Goal: Transaction & Acquisition: Purchase product/service

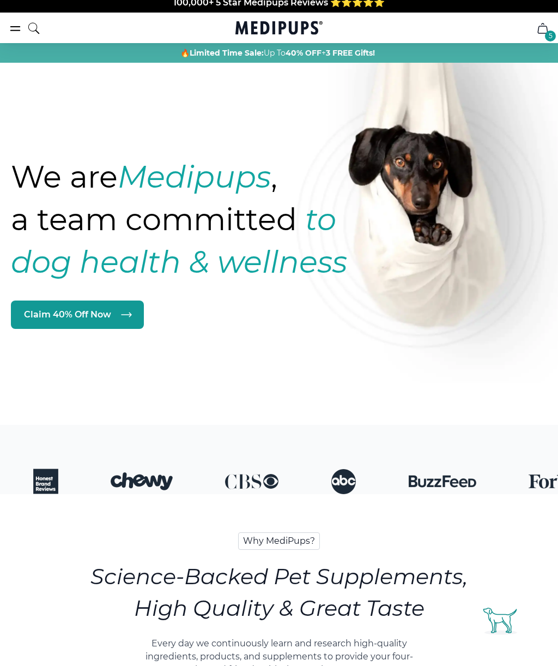
scroll to position [3, 0]
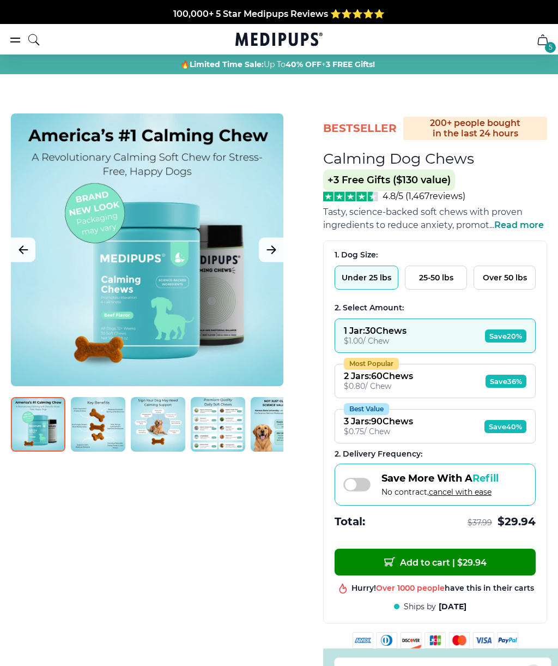
click at [245, 319] on div at bounding box center [147, 249] width 273 height 273
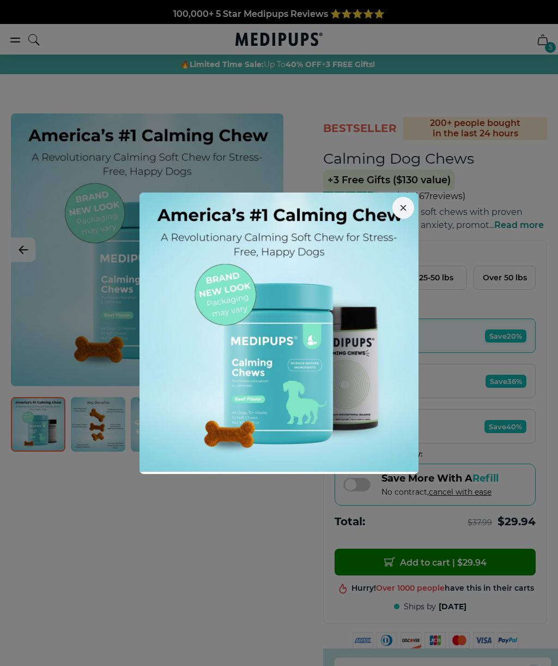
click at [246, 563] on div at bounding box center [279, 333] width 558 height 666
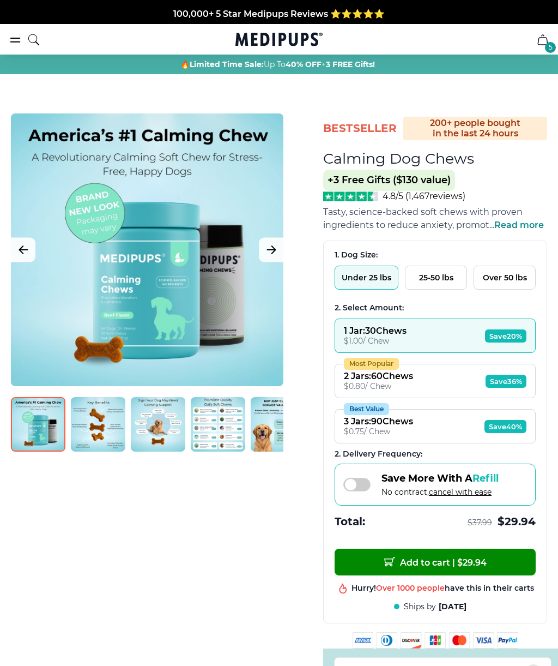
click at [131, 431] on img at bounding box center [158, 424] width 55 height 55
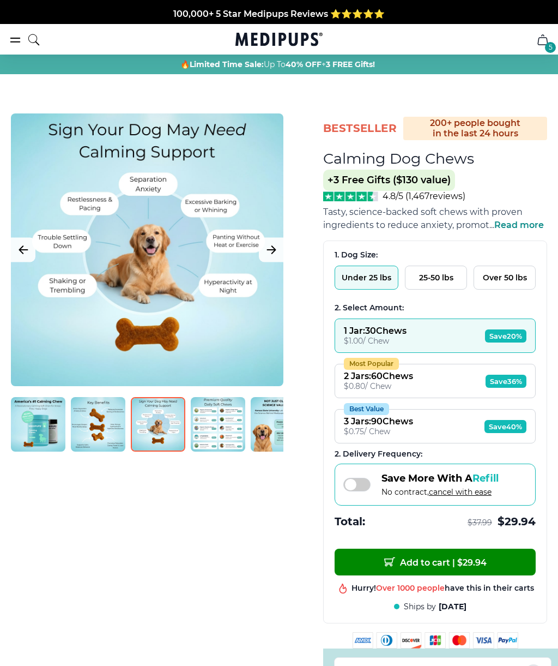
click at [131, 424] on img at bounding box center [158, 424] width 55 height 55
click at [106, 430] on img at bounding box center [97, 424] width 55 height 55
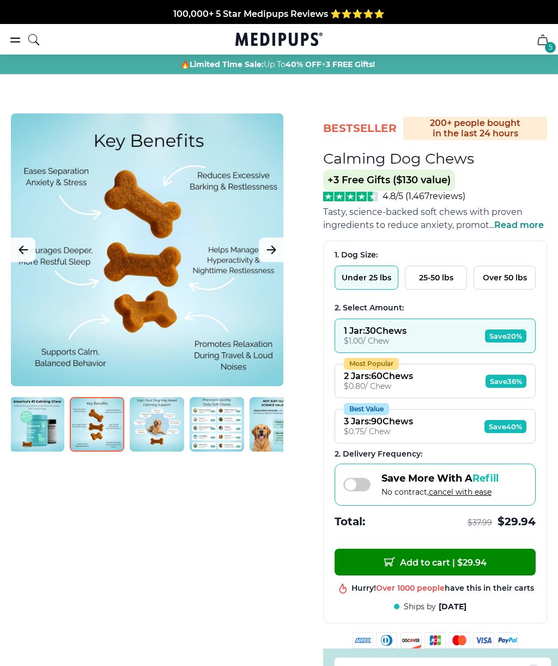
click at [154, 424] on img at bounding box center [157, 424] width 55 height 55
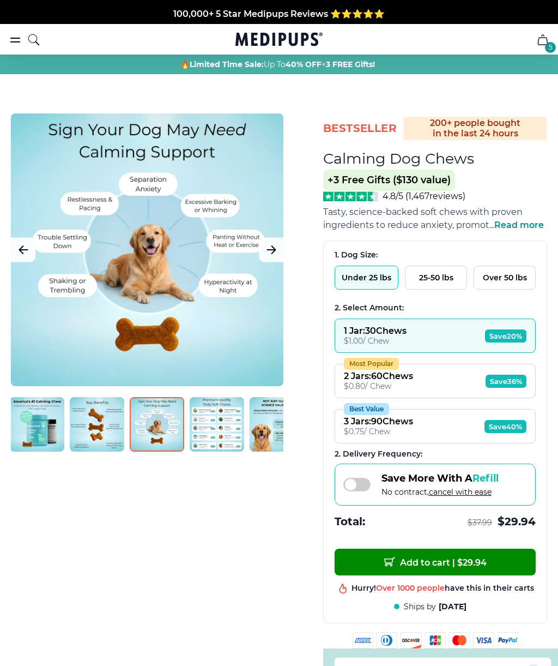
click at [223, 438] on img at bounding box center [217, 424] width 55 height 55
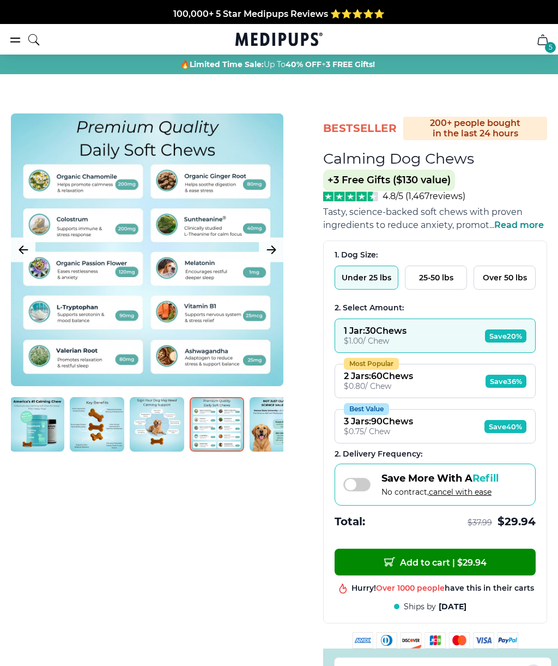
click at [269, 427] on img at bounding box center [277, 424] width 55 height 55
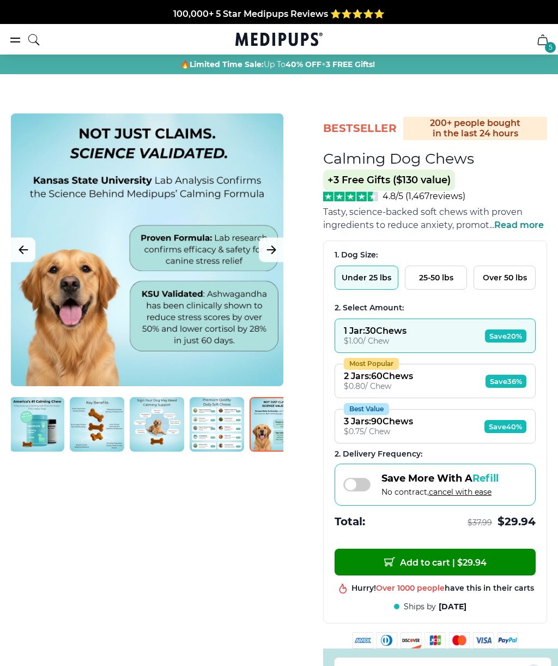
click at [227, 434] on img at bounding box center [217, 424] width 55 height 55
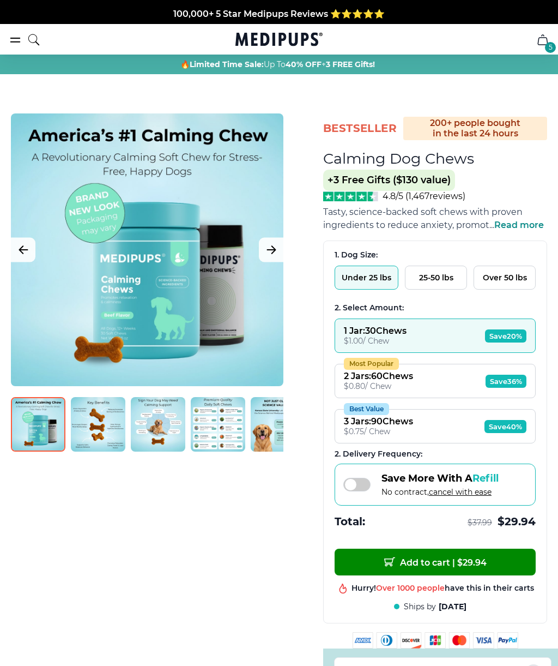
click at [112, 428] on img at bounding box center [98, 424] width 55 height 55
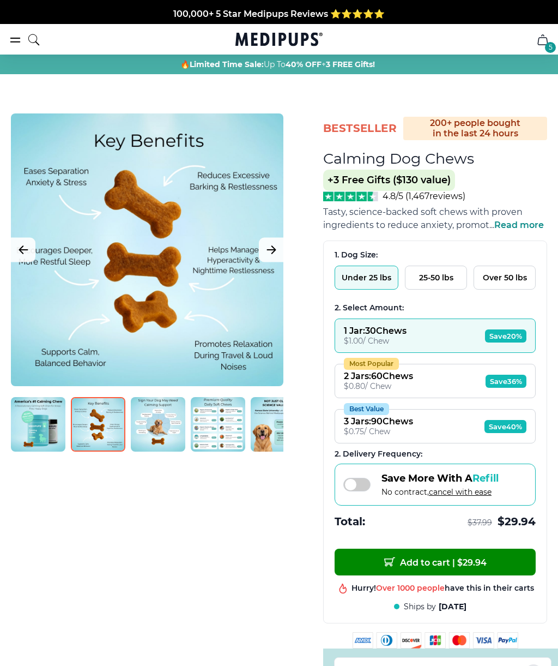
click at [380, 288] on button "Under 25 lbs" at bounding box center [367, 277] width 64 height 24
click at [517, 339] on span "Save 20%" at bounding box center [505, 335] width 41 height 13
click at [527, 526] on span "$ 29.94" at bounding box center [517, 521] width 38 height 15
click at [524, 385] on span "Save 36%" at bounding box center [506, 380] width 41 height 13
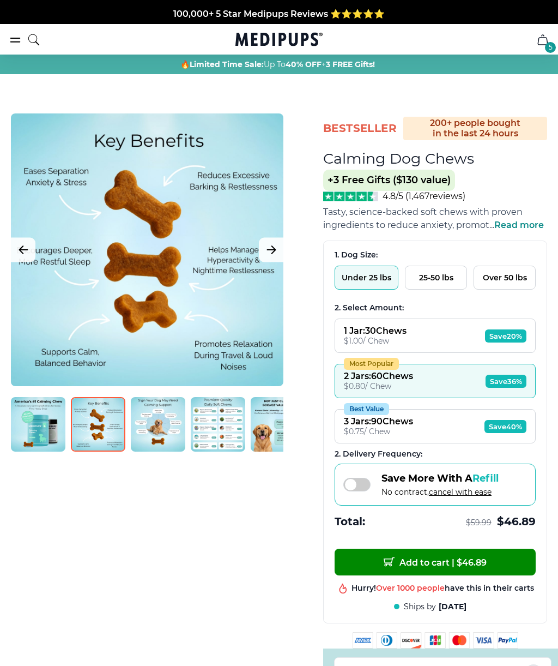
click at [515, 433] on span "Save 40%" at bounding box center [506, 426] width 42 height 13
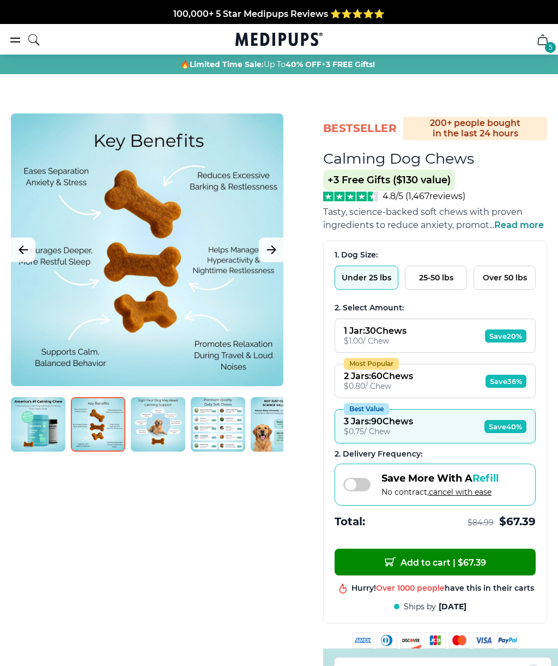
click at [523, 384] on span "Save 36%" at bounding box center [506, 380] width 41 height 13
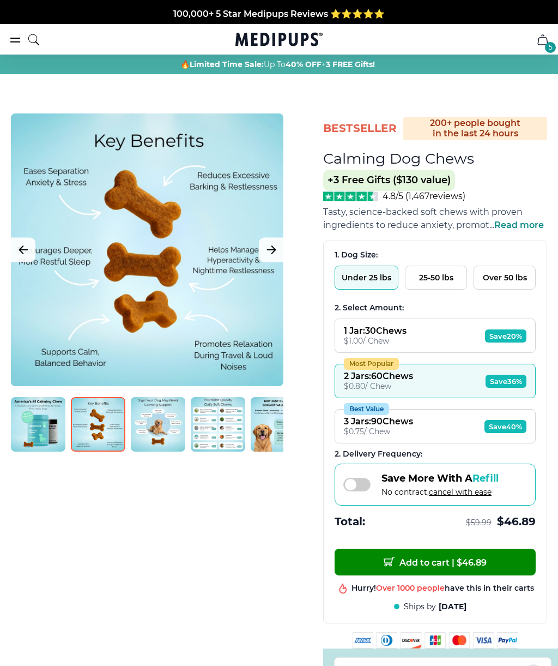
click at [510, 333] on span "Save 20%" at bounding box center [505, 335] width 41 height 13
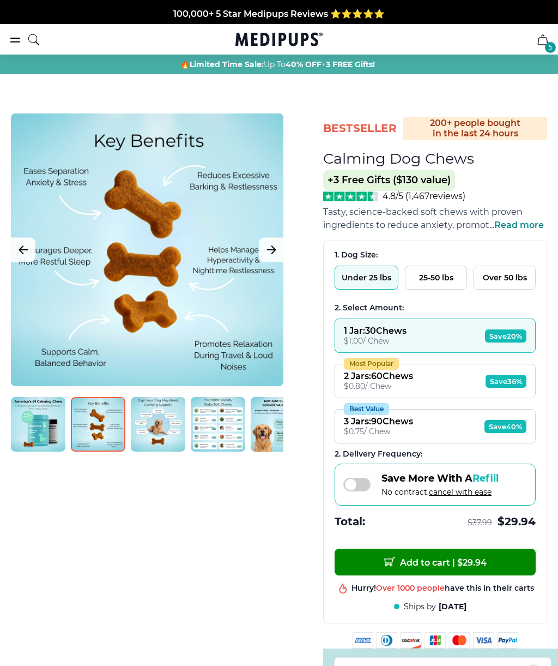
click at [515, 388] on span "Save 36%" at bounding box center [506, 380] width 41 height 13
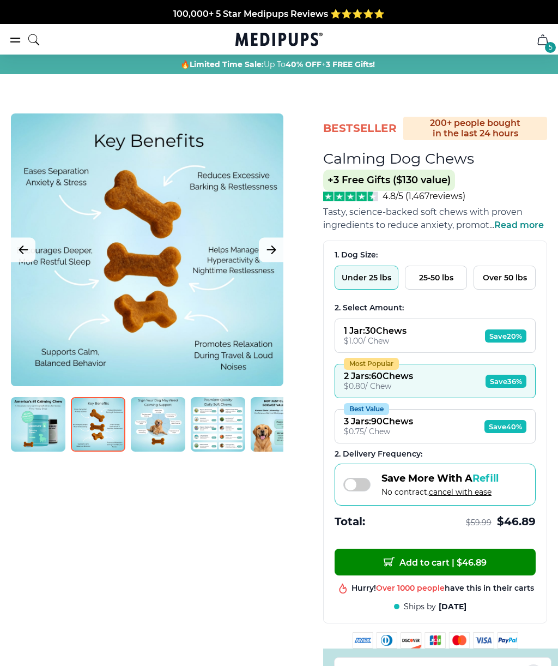
click at [515, 428] on span "Save 40%" at bounding box center [506, 426] width 42 height 13
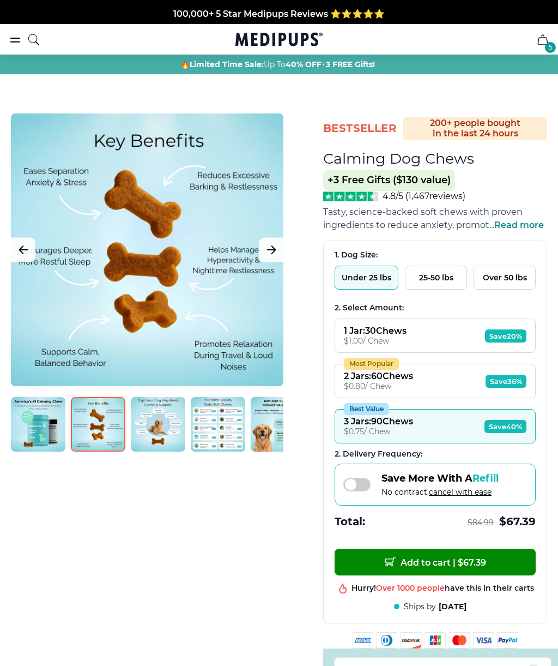
click at [495, 481] on span "Refill" at bounding box center [486, 478] width 26 height 12
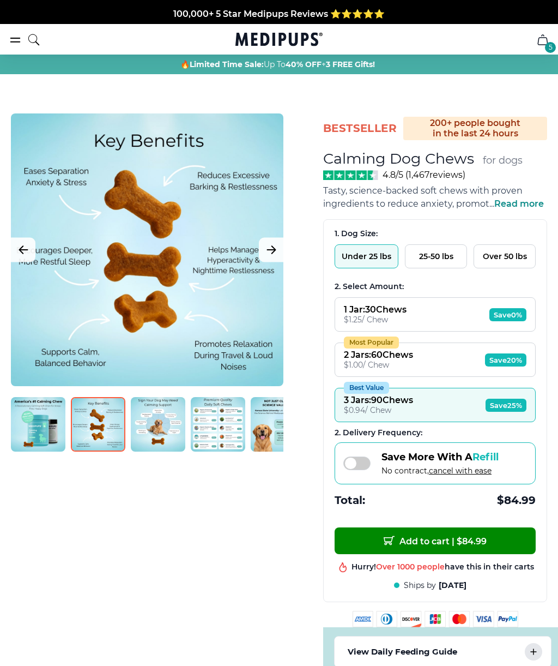
click at [367, 470] on span at bounding box center [356, 463] width 27 height 14
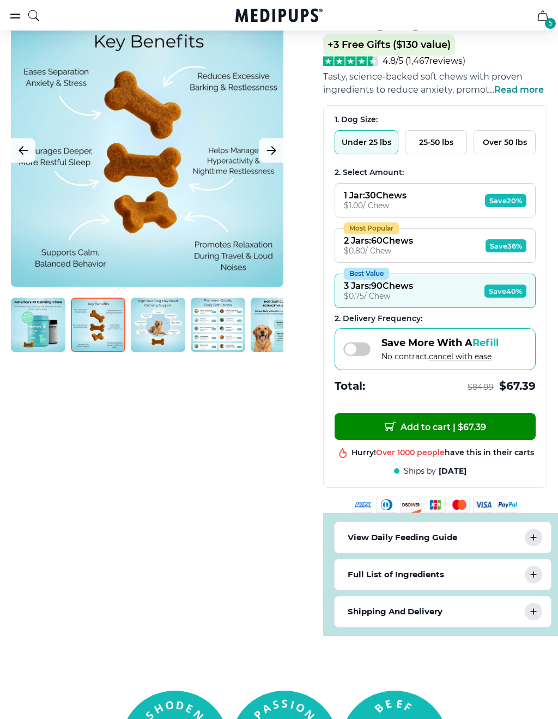
scroll to position [136, 0]
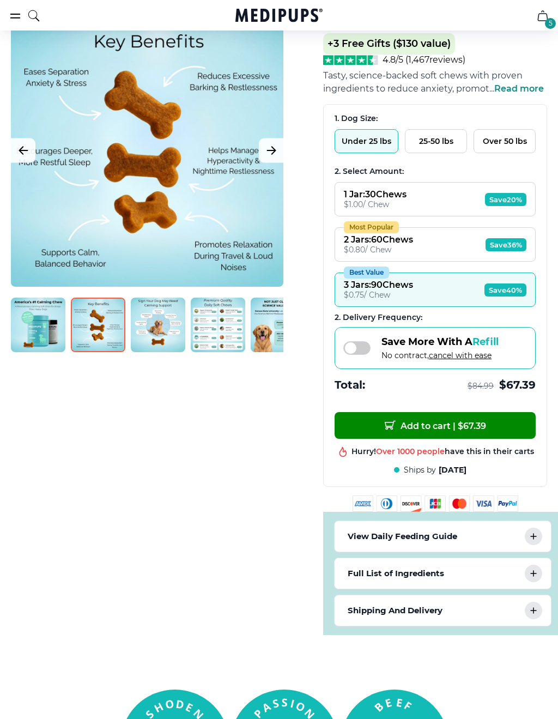
click at [535, 543] on icon at bounding box center [533, 536] width 13 height 13
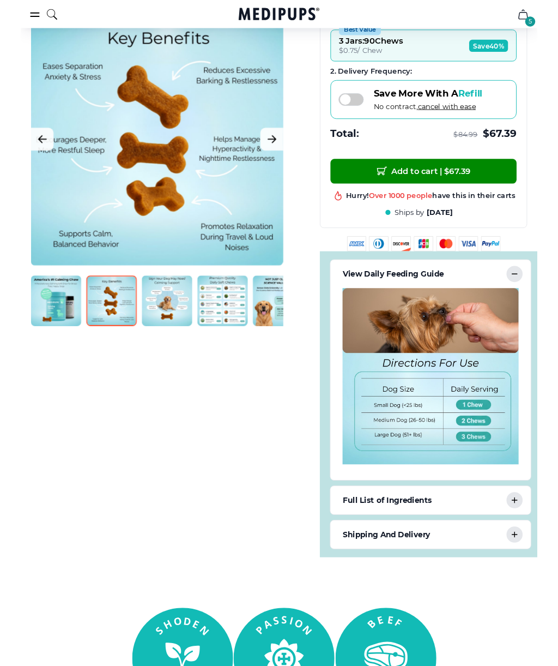
scroll to position [376, 0]
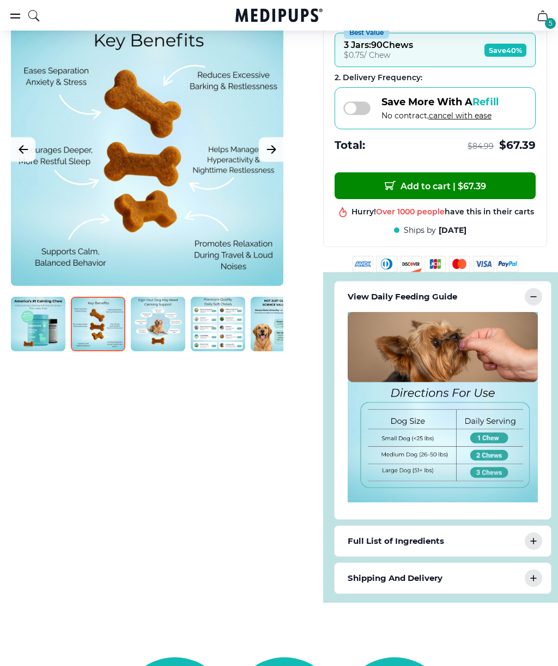
click at [536, 547] on icon at bounding box center [533, 540] width 13 height 13
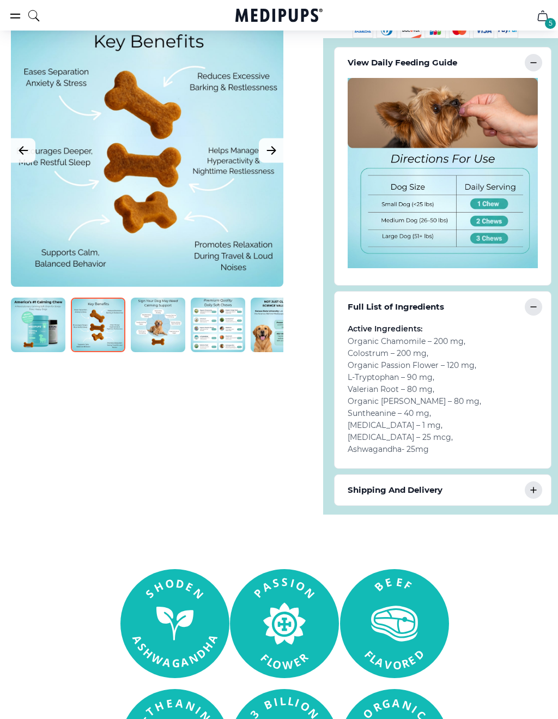
scroll to position [612, 0]
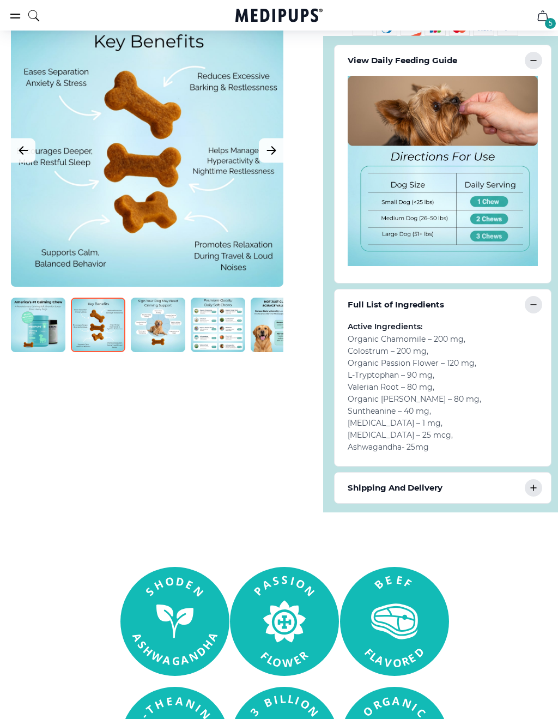
click at [540, 494] on icon at bounding box center [533, 487] width 13 height 13
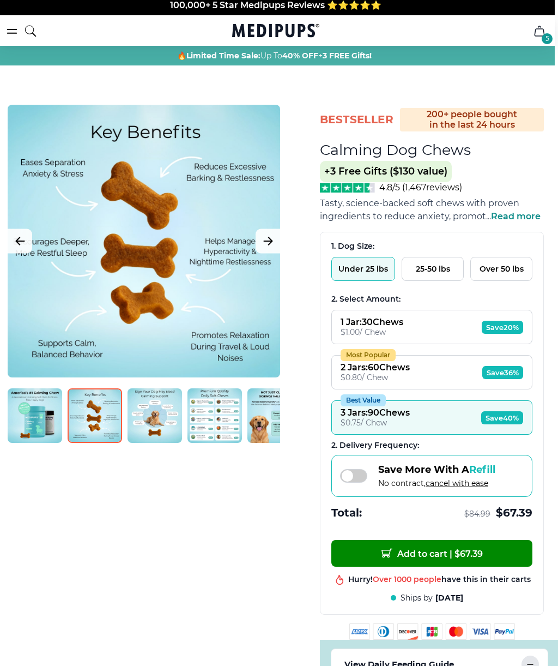
scroll to position [0, 3]
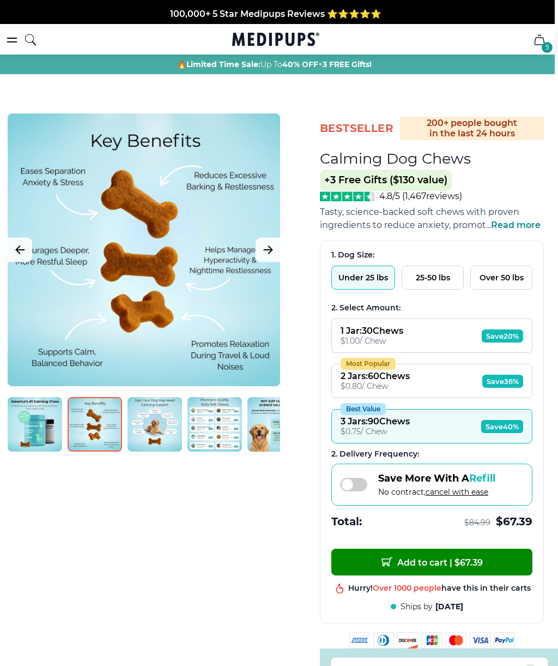
click at [502, 388] on span "Save 36%" at bounding box center [502, 380] width 41 height 13
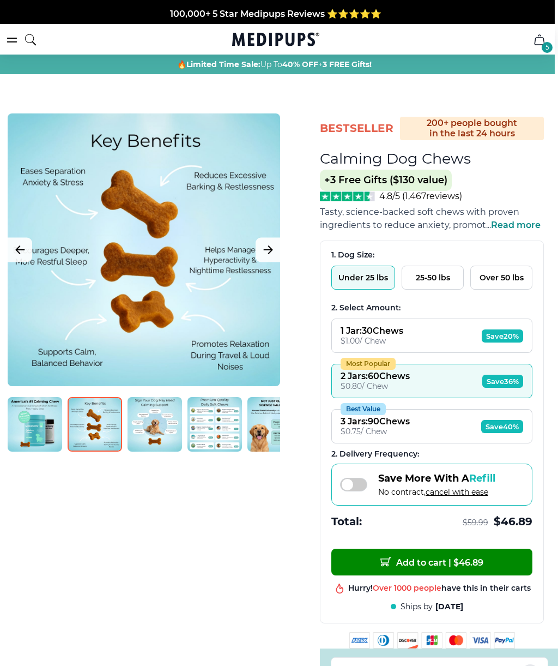
click at [485, 484] on span "Refill" at bounding box center [482, 478] width 26 height 12
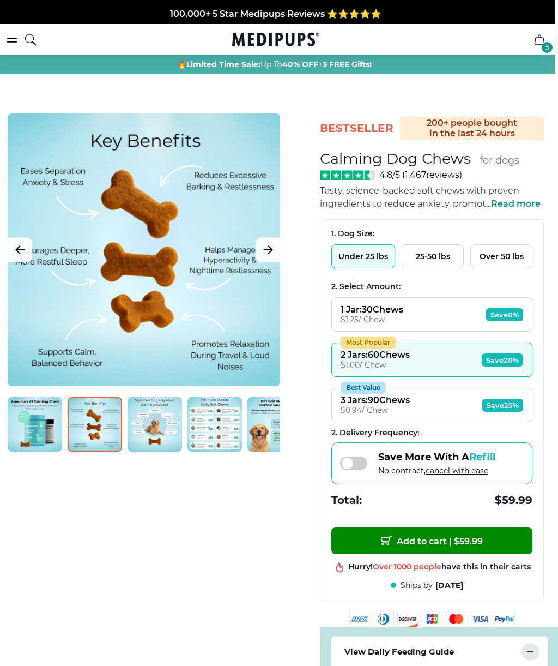
click at [485, 463] on span "Refill" at bounding box center [482, 457] width 26 height 12
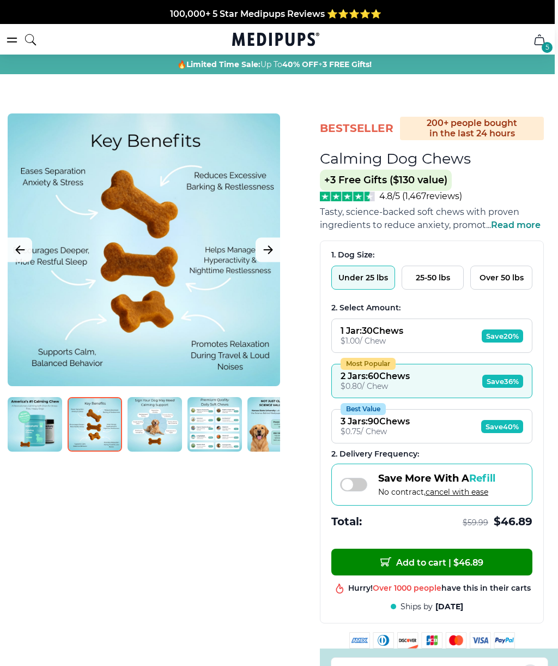
click at [502, 562] on button "Add to cart | $ 46.89" at bounding box center [431, 561] width 201 height 27
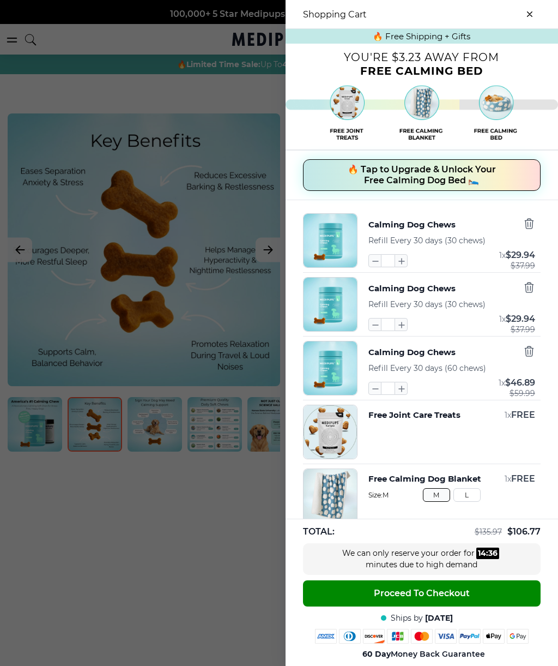
click at [445, 359] on button "Calming Dog Chews" at bounding box center [411, 352] width 87 height 14
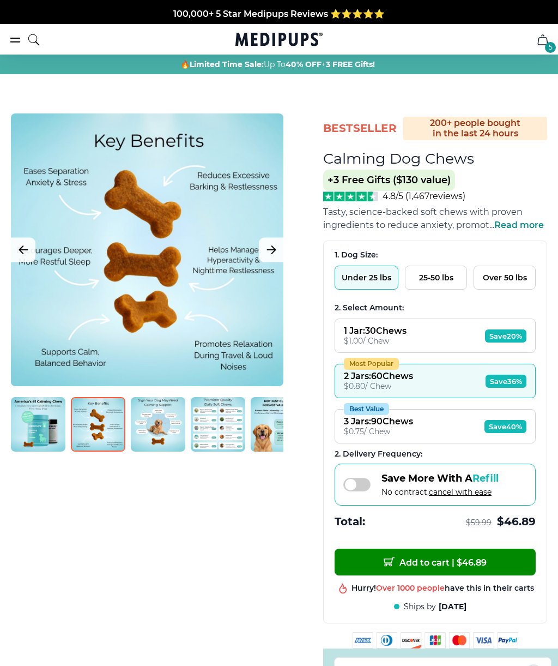
click at [506, 575] on button "Add to cart | $ 46.89" at bounding box center [435, 561] width 201 height 27
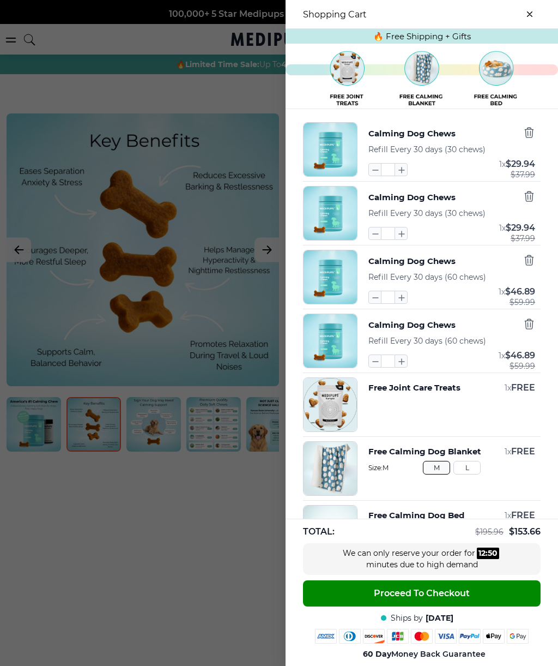
click at [532, 136] on icon "button" at bounding box center [529, 132] width 12 height 12
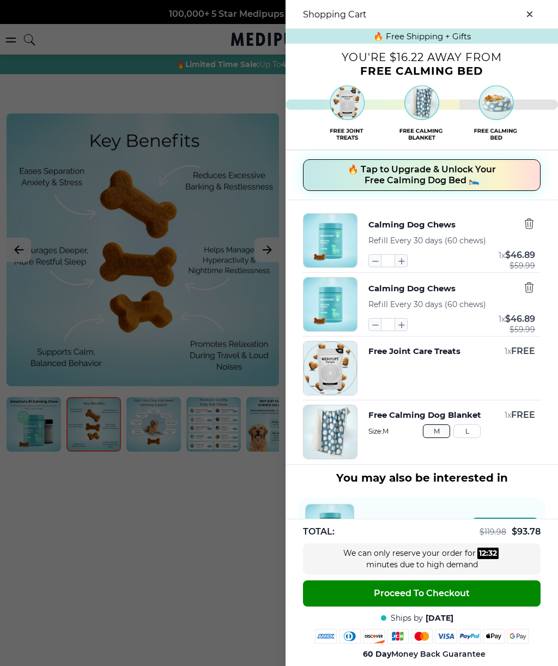
click at [535, 290] on icon "button" at bounding box center [529, 287] width 12 height 12
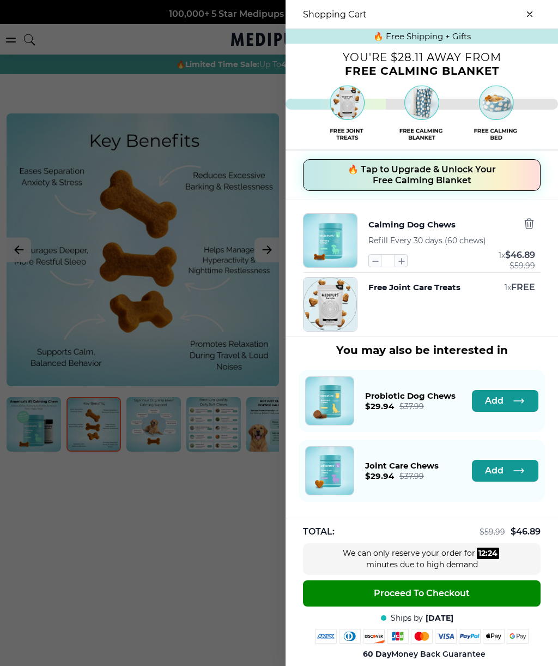
scroll to position [1, 0]
click at [496, 593] on button "Proceed To Checkout" at bounding box center [422, 593] width 238 height 26
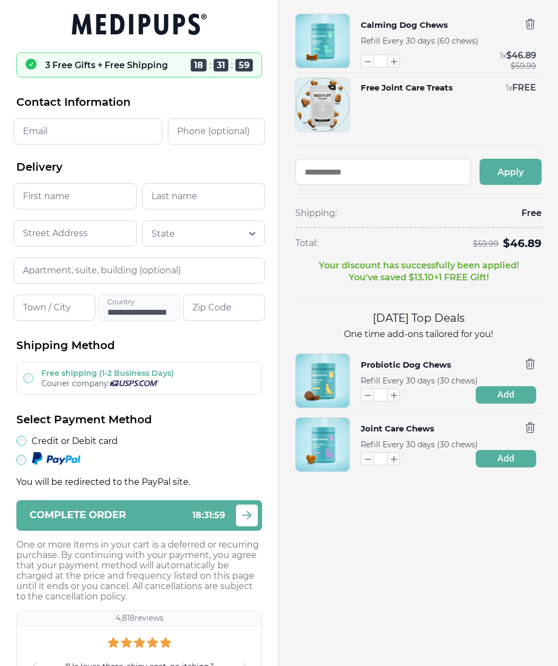
click at [117, 136] on input "Email" at bounding box center [88, 131] width 149 height 26
type input "**********"
click at [218, 132] on input "Phone (optional)" at bounding box center [216, 131] width 97 height 26
type input "****"
click at [90, 201] on input "First name" at bounding box center [75, 196] width 123 height 26
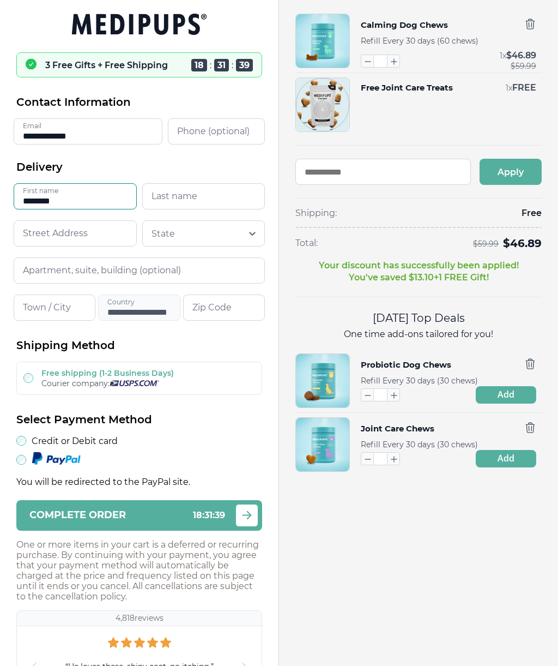
type input "********"
click at [213, 208] on input "Last name" at bounding box center [203, 196] width 123 height 26
type input "*********"
click at [118, 243] on input at bounding box center [75, 233] width 123 height 26
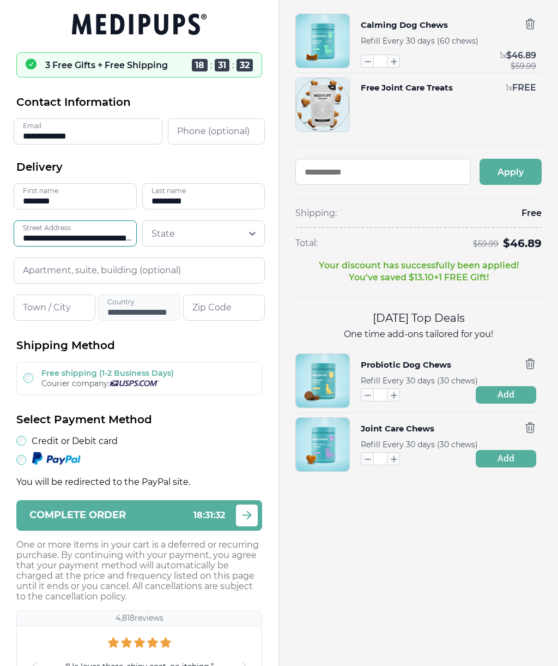
type input "**********"
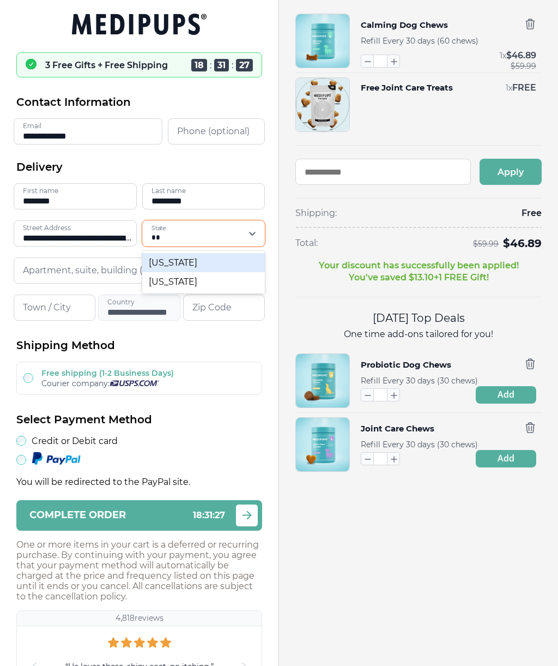
click at [186, 288] on div "Texas" at bounding box center [203, 281] width 123 height 19
type input "**"
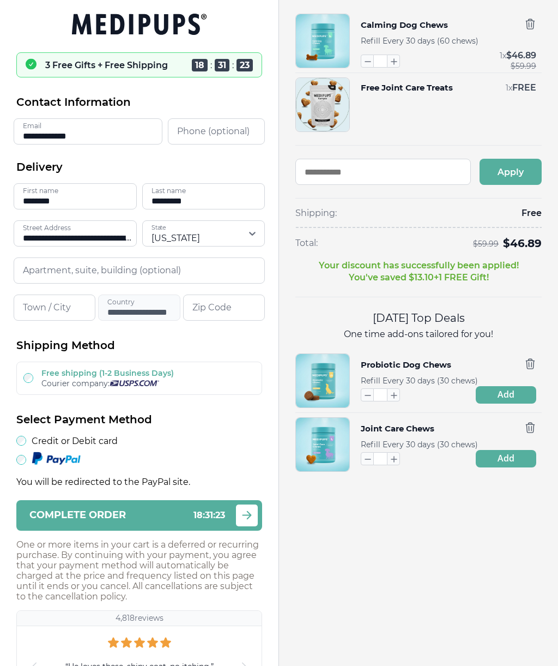
click at [86, 310] on input "Town / City" at bounding box center [55, 307] width 82 height 26
type input "********"
click at [235, 308] on input "Zip Code" at bounding box center [224, 307] width 82 height 26
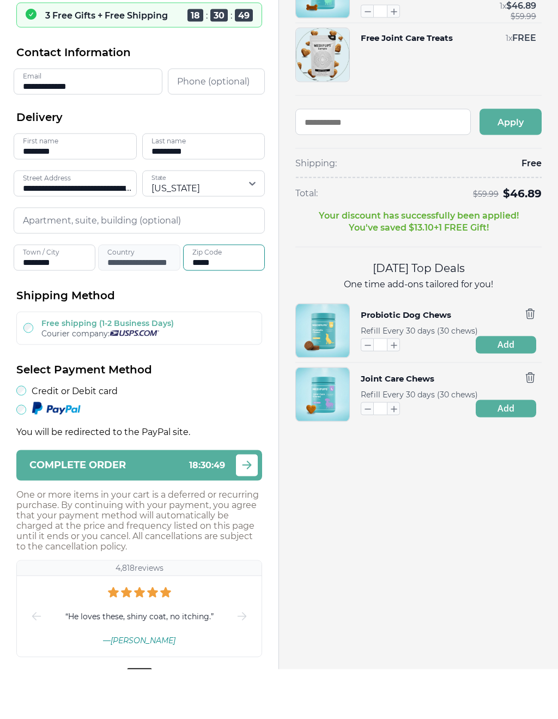
type input "*****"
click at [407, 159] on input "text" at bounding box center [383, 172] width 176 height 26
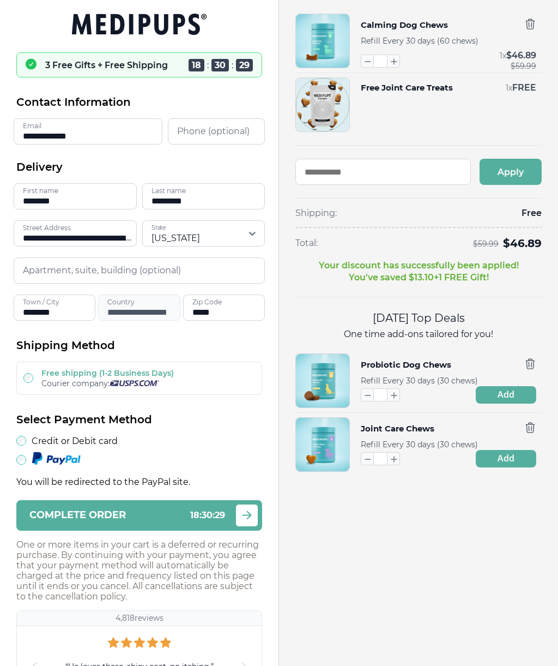
click at [225, 129] on input "Phone (optional)" at bounding box center [216, 131] width 97 height 26
type input "**********"
click at [141, 67] on p "3 Free Gifts + Free Shipping" at bounding box center [106, 65] width 123 height 10
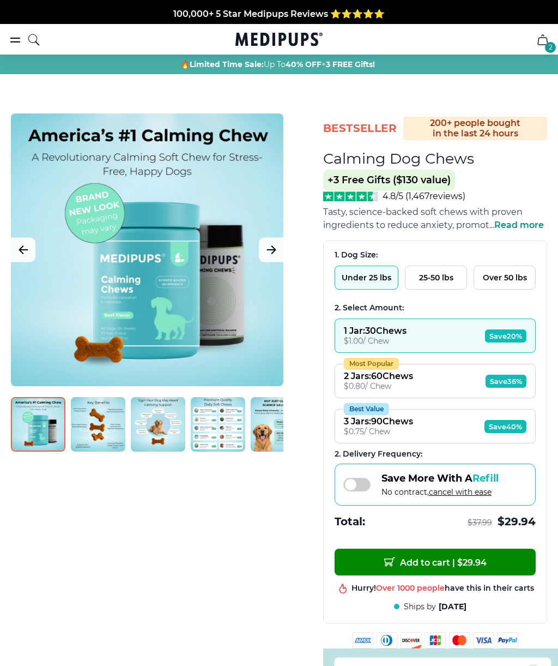
click at [528, 386] on button "Most Popular 2 Jars : 60 Chews $ 0.80 / Chew Save 36%" at bounding box center [435, 381] width 201 height 34
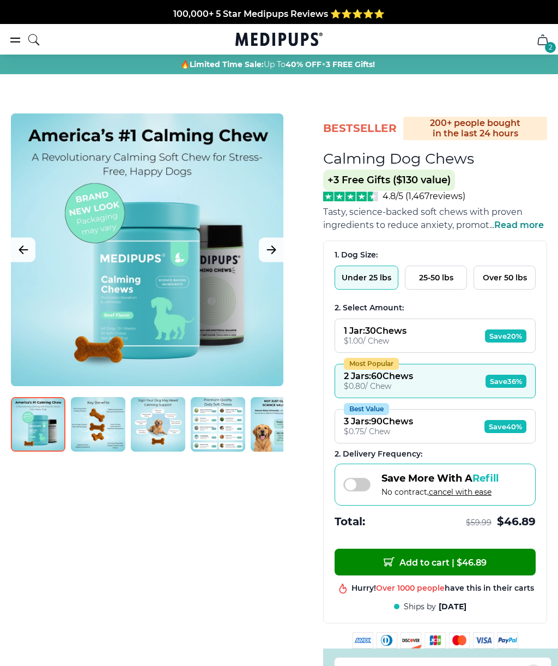
click at [368, 490] on span at bounding box center [356, 485] width 27 height 14
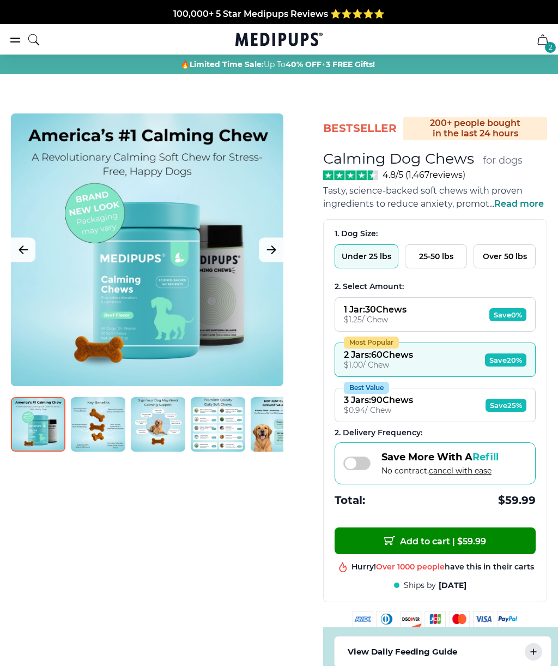
click at [357, 483] on div "Save More With A Refill No contract, cancel with ease" at bounding box center [435, 463] width 201 height 42
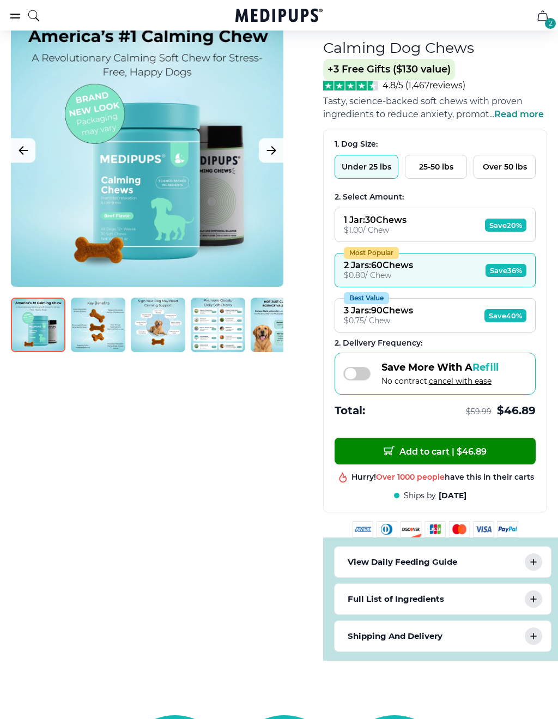
scroll to position [111, 0]
click at [535, 569] on icon at bounding box center [533, 561] width 13 height 13
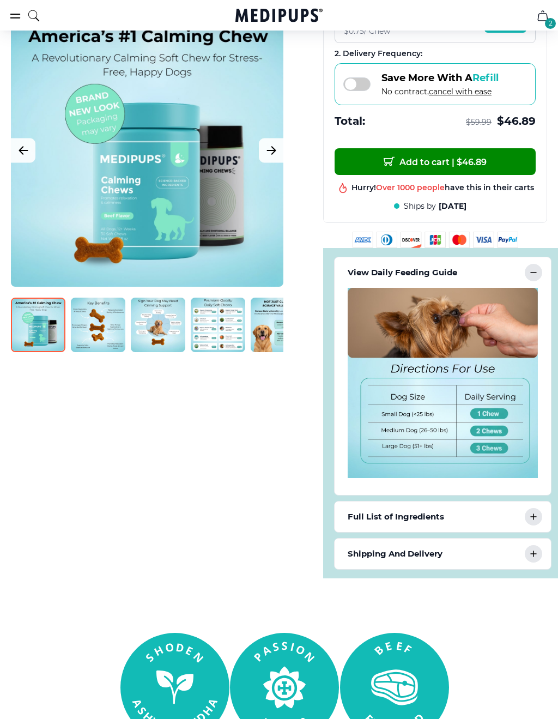
scroll to position [419, 0]
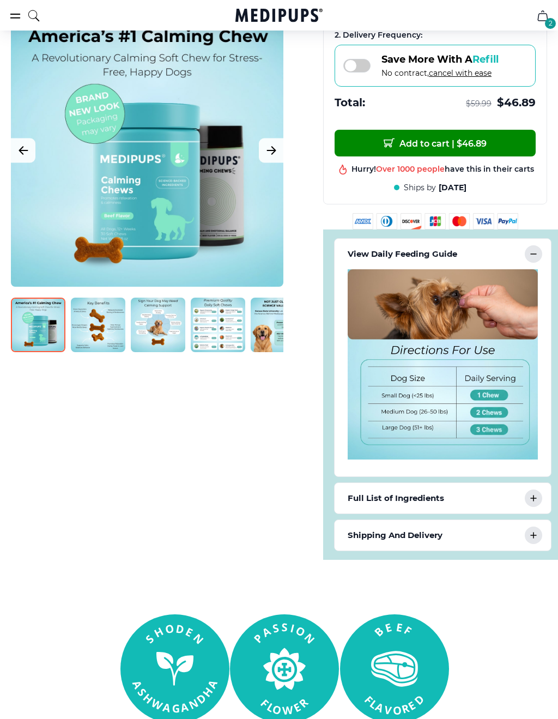
click at [539, 505] on icon at bounding box center [533, 498] width 13 height 13
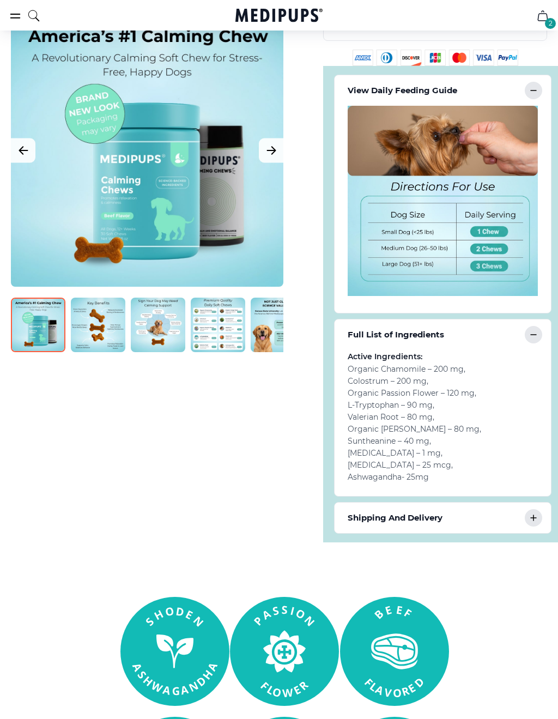
scroll to position [587, 0]
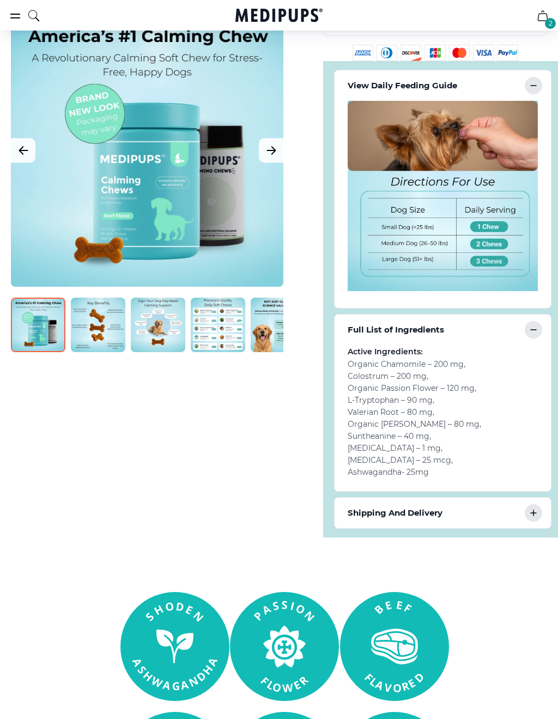
click at [527, 528] on div "Shipping And Delivery" at bounding box center [443, 513] width 216 height 31
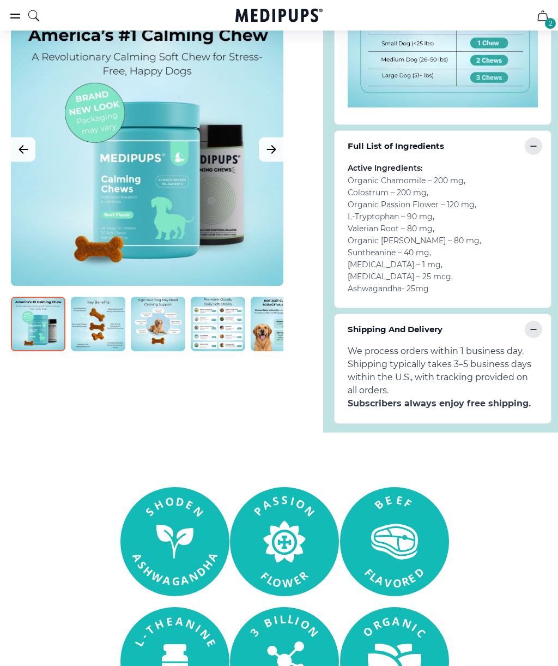
scroll to position [752, 0]
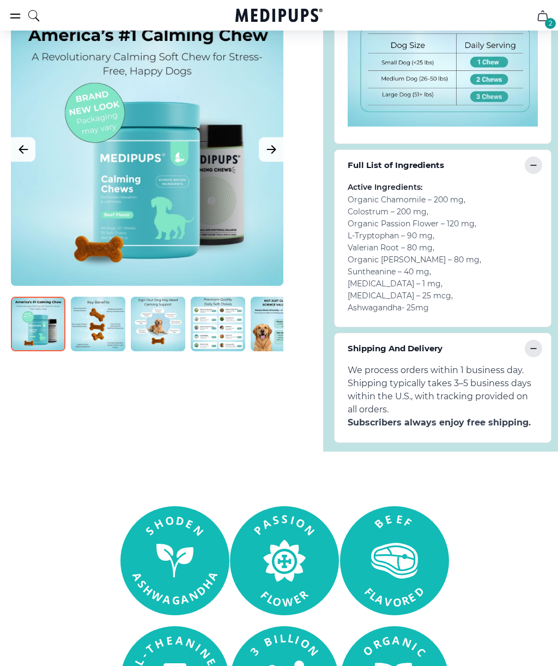
click at [221, 342] on img at bounding box center [218, 324] width 55 height 55
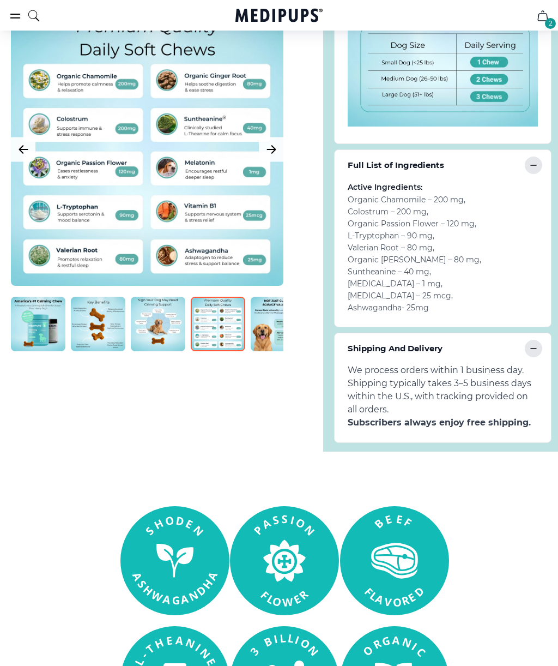
click at [50, 325] on img at bounding box center [38, 324] width 55 height 55
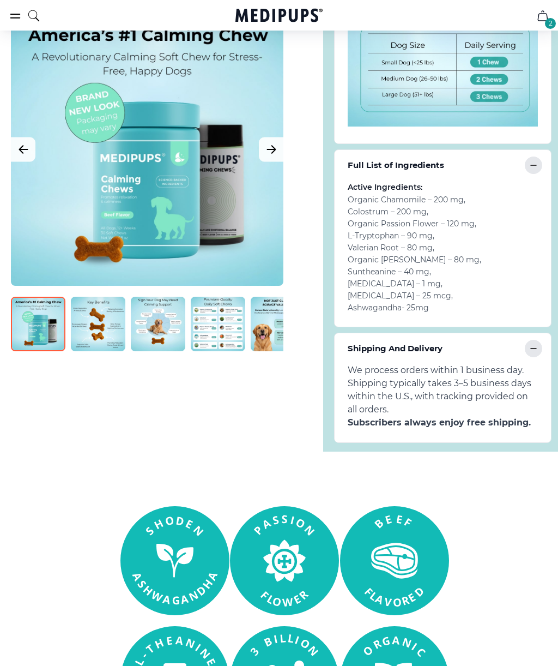
click at [102, 330] on img at bounding box center [98, 324] width 55 height 55
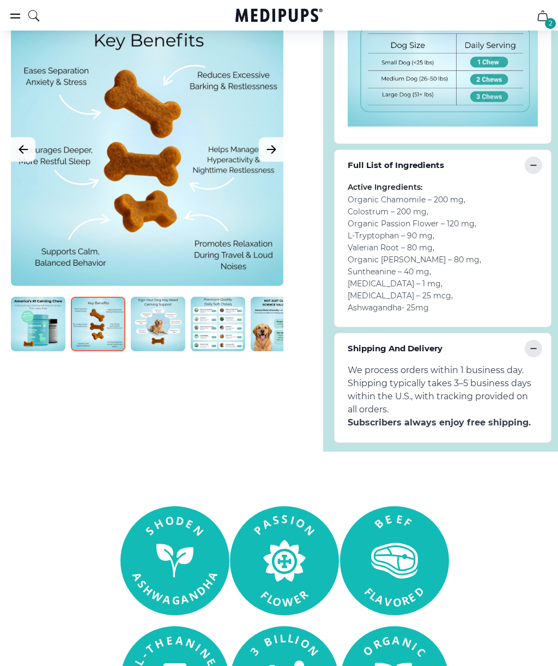
click at [166, 329] on img at bounding box center [158, 324] width 55 height 55
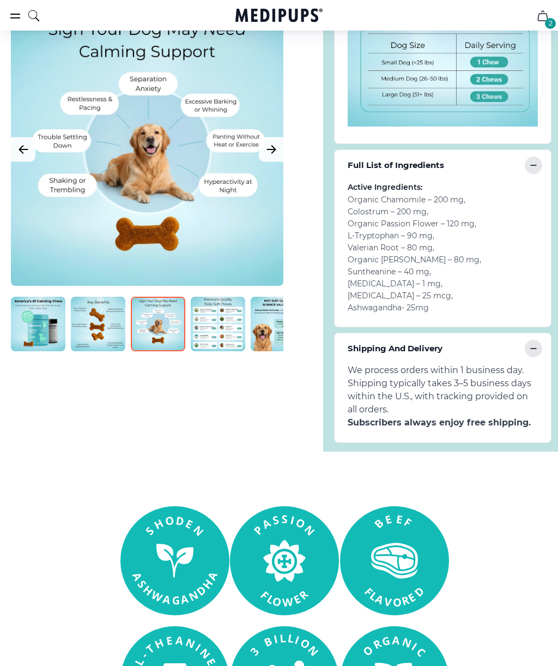
click at [221, 321] on img at bounding box center [218, 324] width 55 height 55
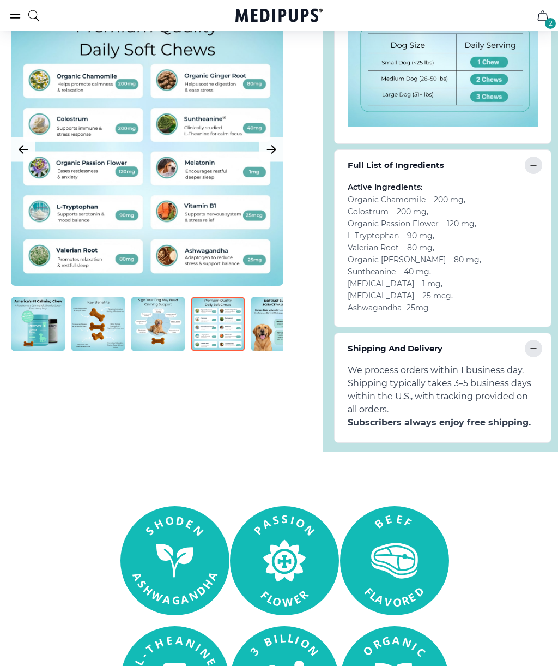
click at [281, 330] on img at bounding box center [278, 324] width 55 height 55
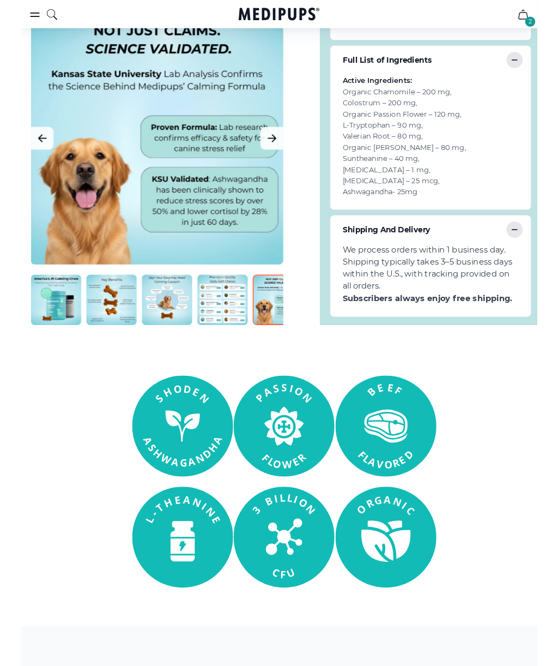
scroll to position [843, 0]
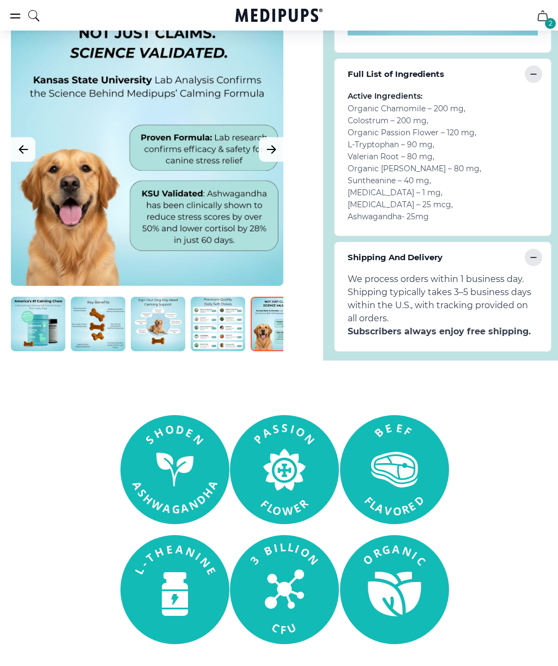
click at [522, 486] on section at bounding box center [279, 529] width 558 height 229
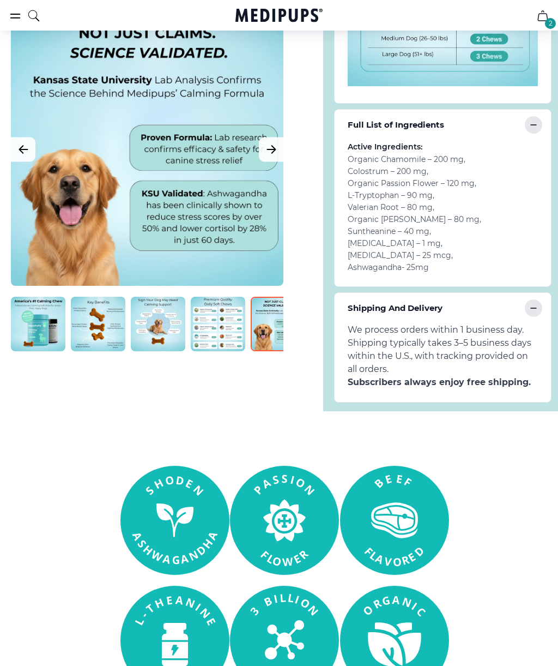
scroll to position [790, 0]
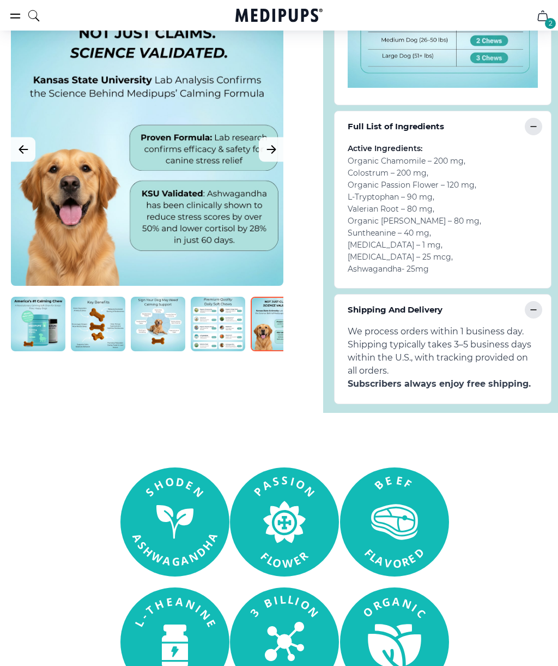
click at [510, 354] on span "We process orders within 1 business day. Shipping typically takes 3–5 business …" at bounding box center [443, 351] width 190 height 52
click at [513, 386] on b "Subscribers always enjoy free shipping." at bounding box center [443, 383] width 190 height 13
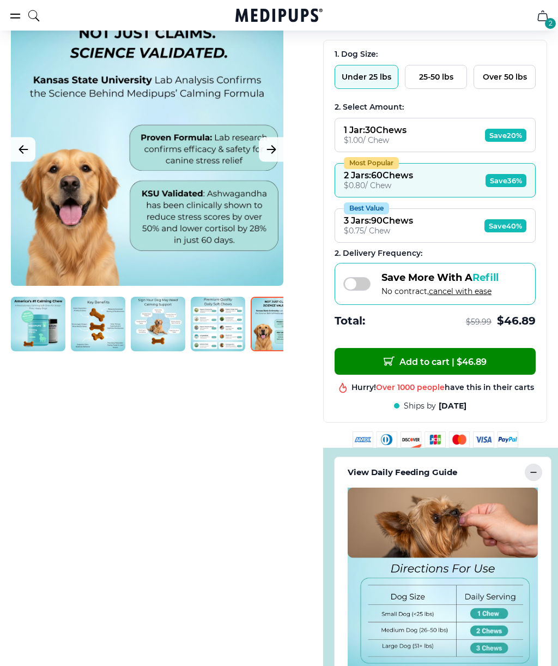
scroll to position [200, 0]
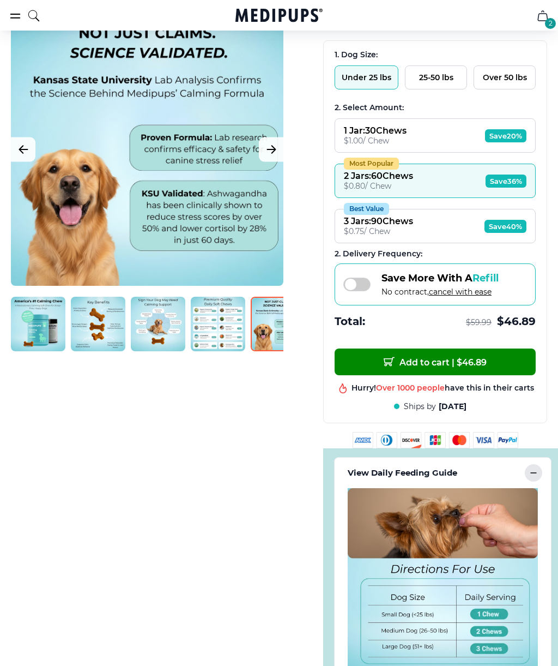
click at [517, 188] on span "Save 36%" at bounding box center [506, 180] width 41 height 13
click at [531, 380] on div "Hurry! Over 1000 people have this in their carts" at bounding box center [443, 375] width 183 height 10
click at [527, 375] on button "Add to cart | $ 46.89" at bounding box center [435, 361] width 201 height 27
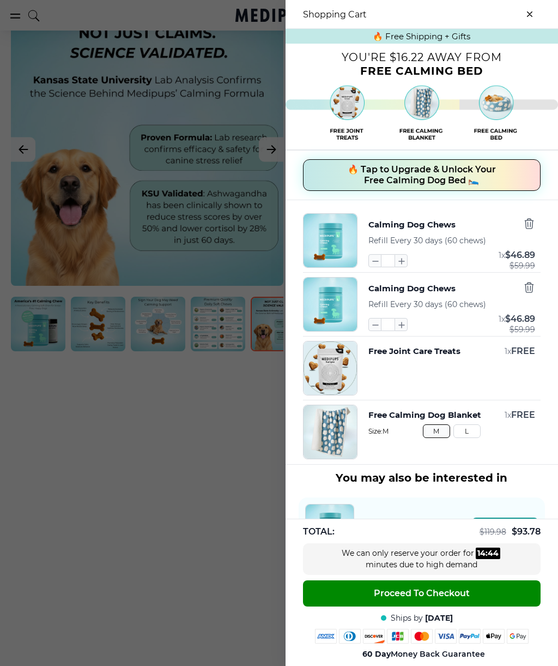
click at [525, 429] on div "Size: M M L" at bounding box center [451, 431] width 167 height 14
click at [527, 481] on h3 "You may also be interested in" at bounding box center [422, 477] width 246 height 13
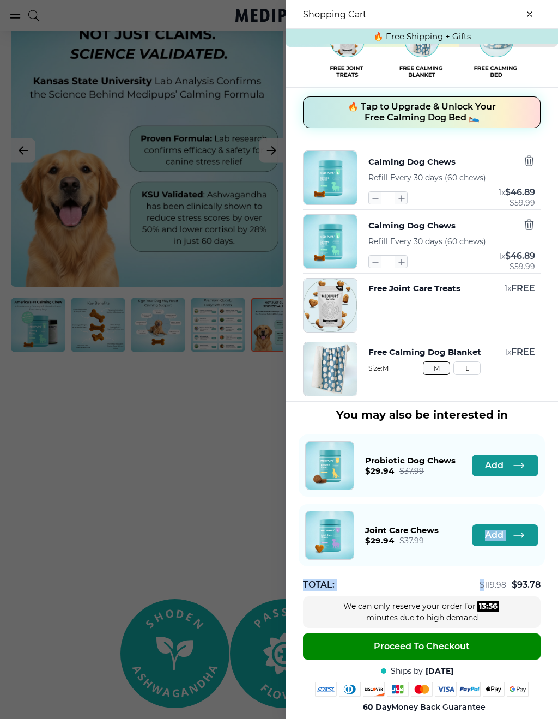
scroll to position [75, 0]
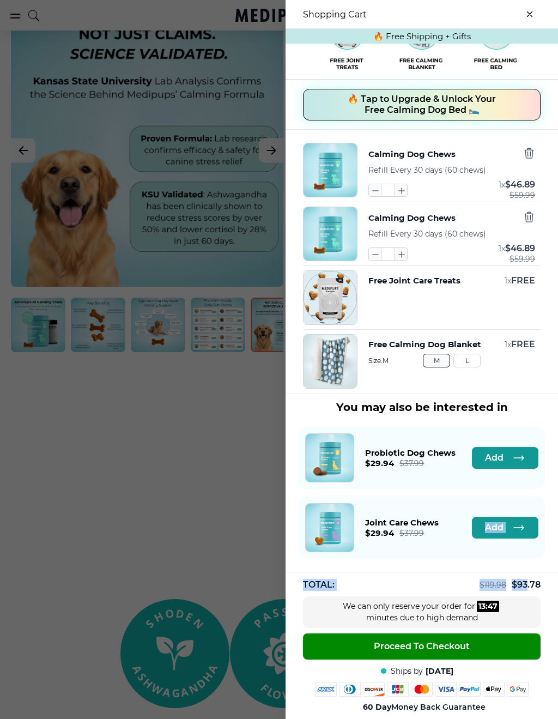
click at [209, 533] on div at bounding box center [279, 359] width 558 height 719
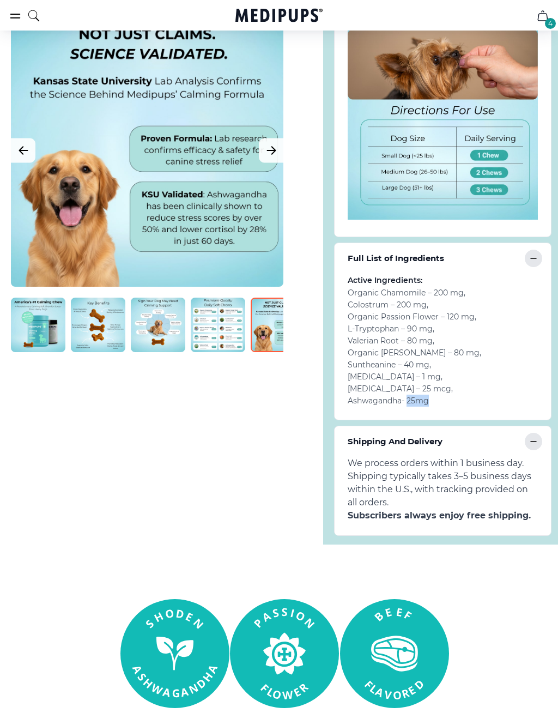
click at [504, 165] on img at bounding box center [443, 124] width 190 height 190
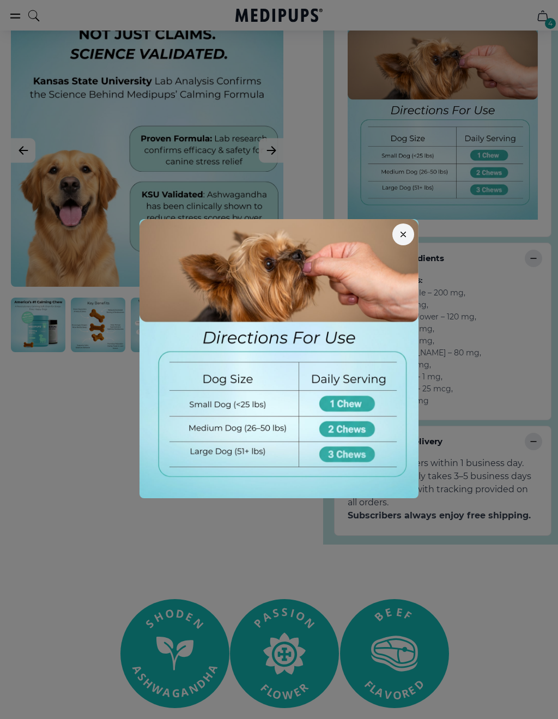
click at [360, 396] on img at bounding box center [279, 358] width 279 height 279
click at [368, 403] on img at bounding box center [279, 358] width 279 height 279
click at [401, 235] on icon "button" at bounding box center [403, 234] width 5 height 5
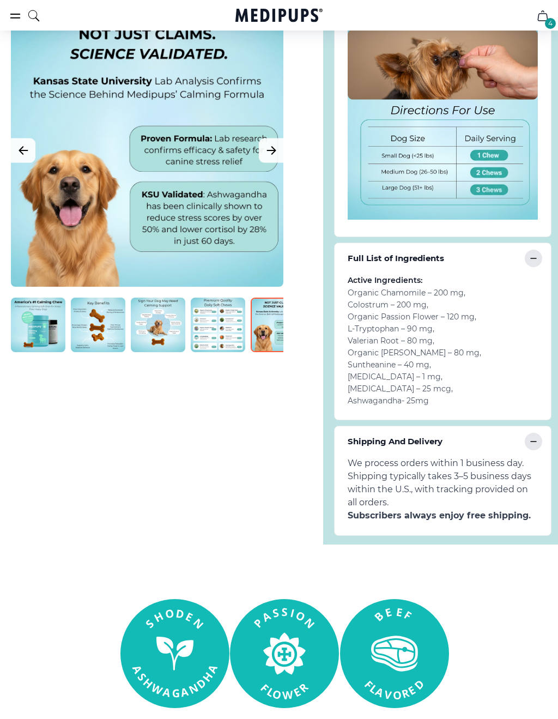
click at [526, 530] on div "We process orders within 1 business day. Shipping typically takes 3–5 business …" at bounding box center [443, 496] width 216 height 78
click at [530, 348] on div "Organic Chamomile – 200 mg , Colostrum – 200 mg , Organic Passion Flower – 120 …" at bounding box center [443, 347] width 190 height 120
click at [493, 168] on img at bounding box center [443, 124] width 190 height 190
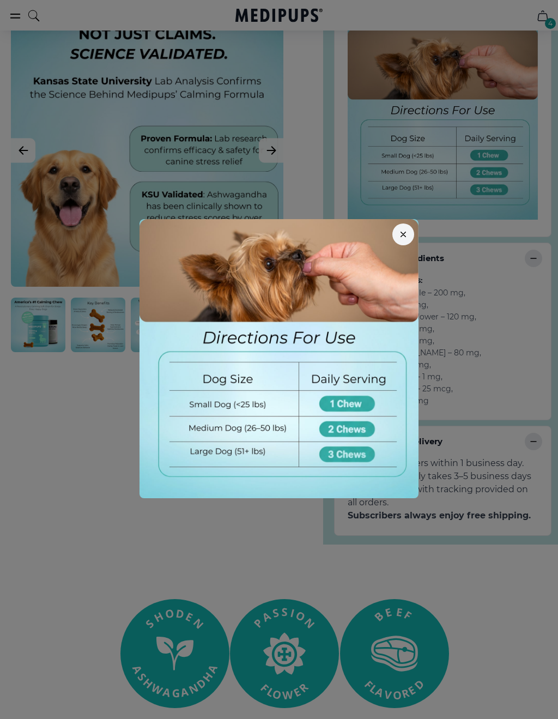
click at [403, 236] on icon "button" at bounding box center [403, 234] width 5 height 5
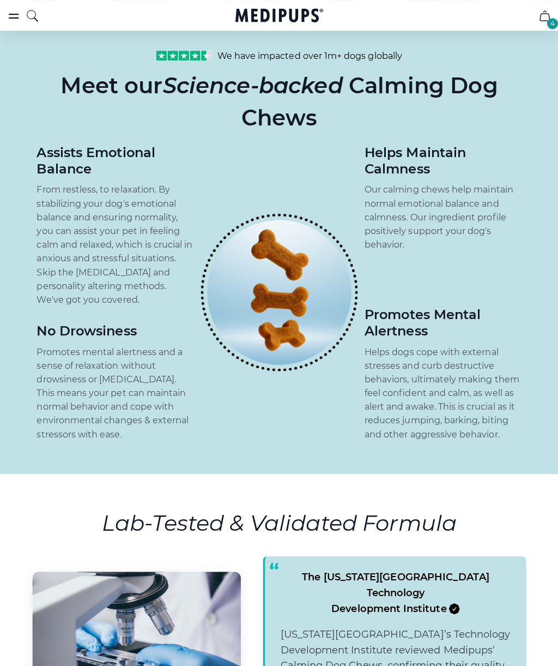
scroll to position [1587, 0]
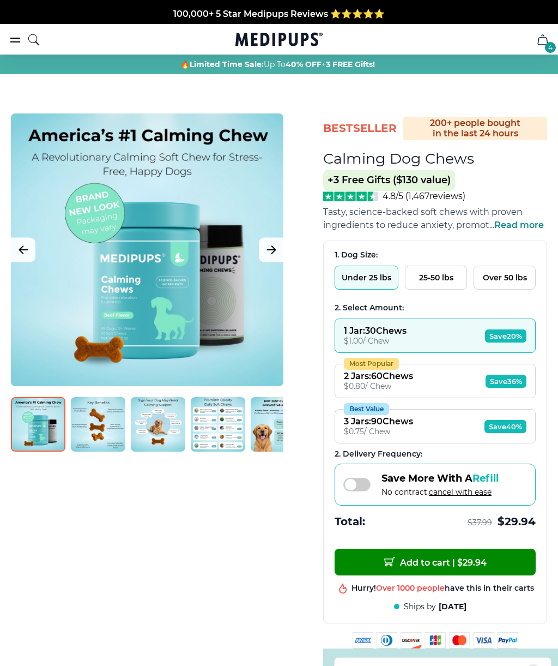
click at [510, 388] on span "Save 36%" at bounding box center [506, 380] width 41 height 13
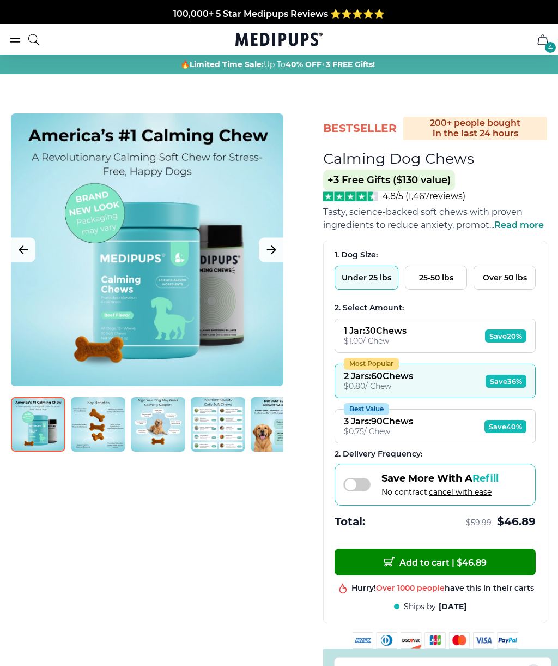
click at [516, 341] on span "Save 20%" at bounding box center [505, 335] width 41 height 13
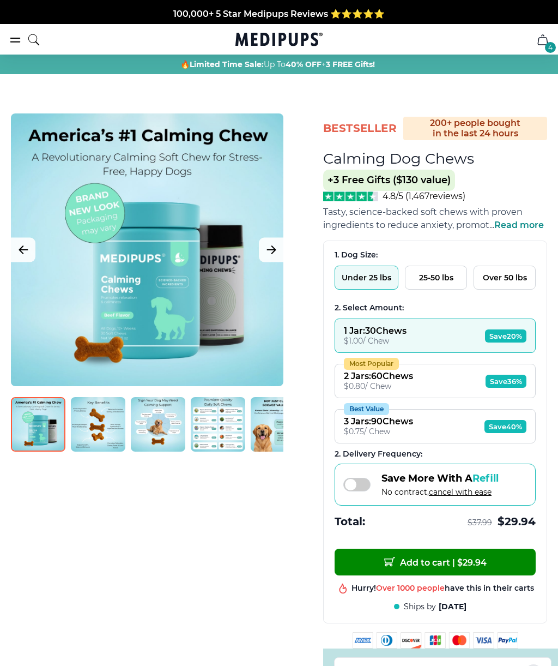
click at [531, 432] on button "Best Value 3 Jars : 90 Chews $ 0.75 / Chew Save 40%" at bounding box center [435, 426] width 201 height 34
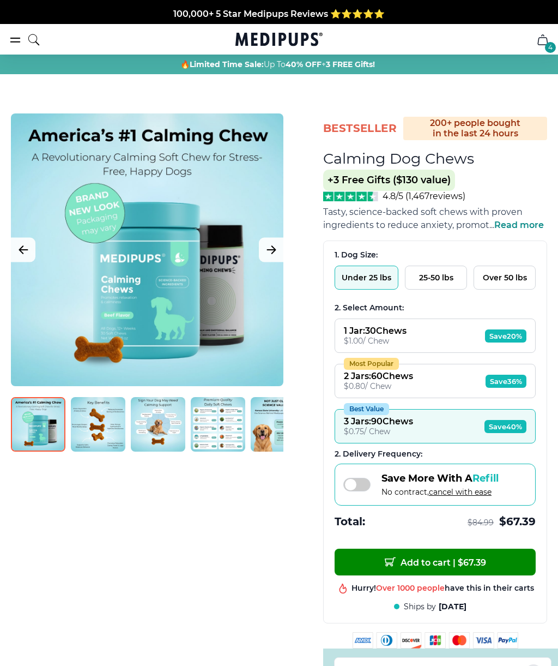
click at [524, 430] on span "Save 40%" at bounding box center [506, 426] width 42 height 13
click at [544, 38] on icon "cart" at bounding box center [542, 39] width 13 height 13
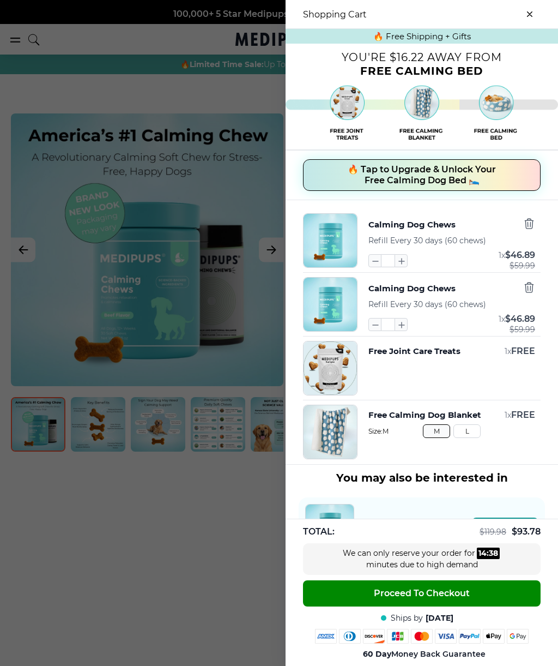
click at [6, 274] on div at bounding box center [279, 333] width 558 height 666
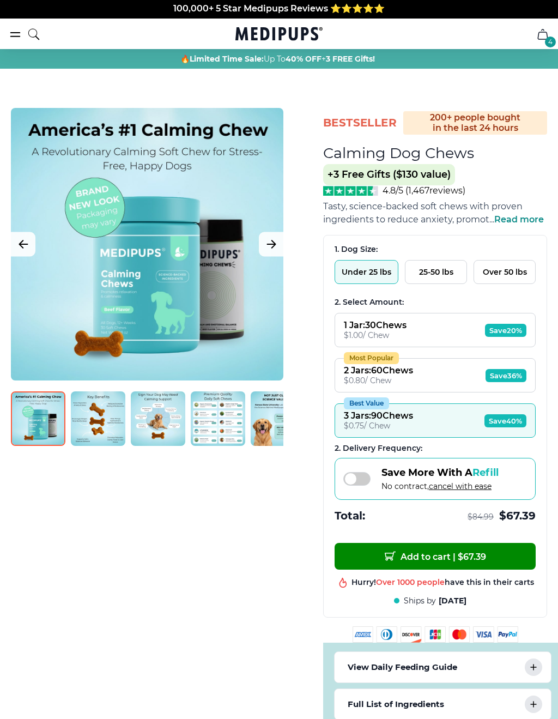
scroll to position [5, 0]
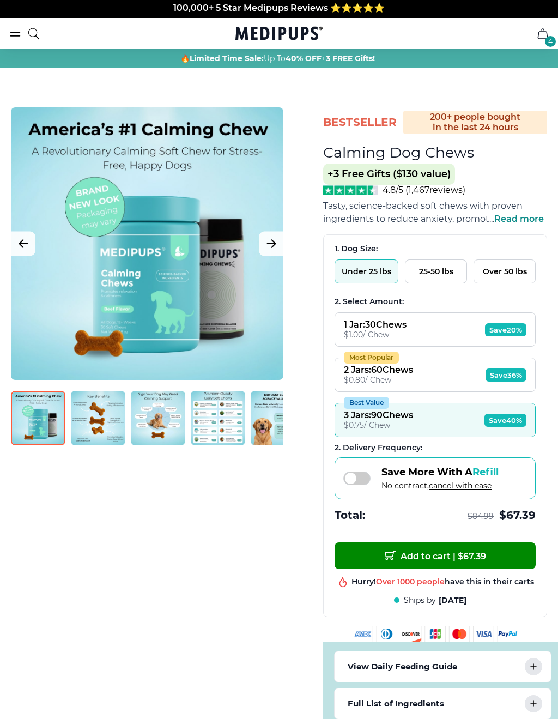
click at [412, 383] on div "$ 0.80 / Chew" at bounding box center [378, 381] width 69 height 10
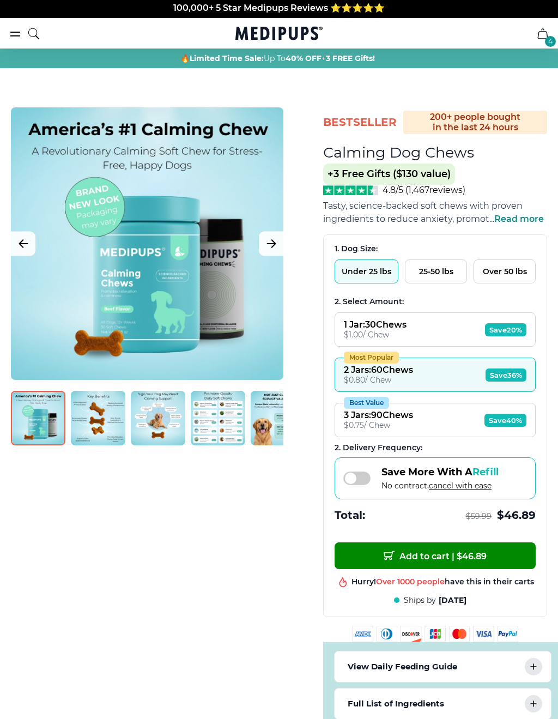
click at [392, 359] on div "Most Popular" at bounding box center [371, 358] width 55 height 12
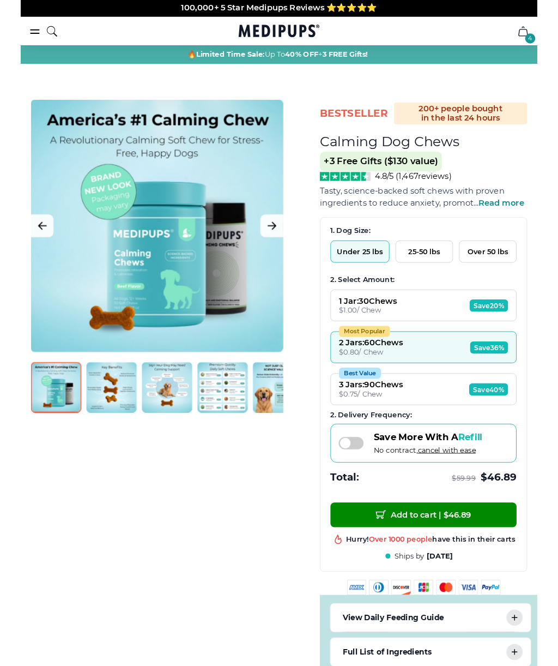
scroll to position [0, 0]
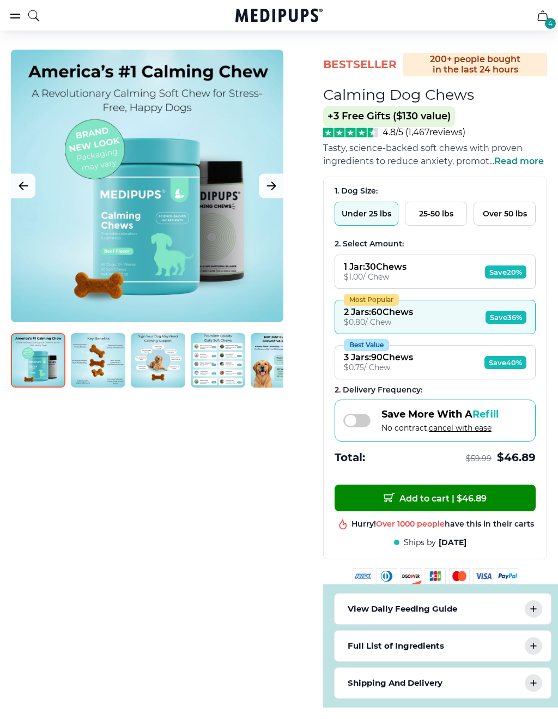
click at [534, 511] on button "Add to cart | $ 46.89" at bounding box center [435, 498] width 201 height 27
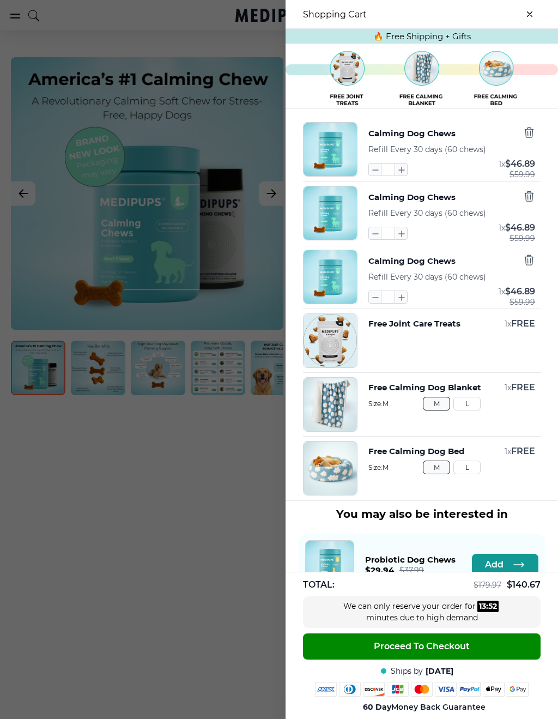
click at [13, 244] on div at bounding box center [279, 359] width 558 height 719
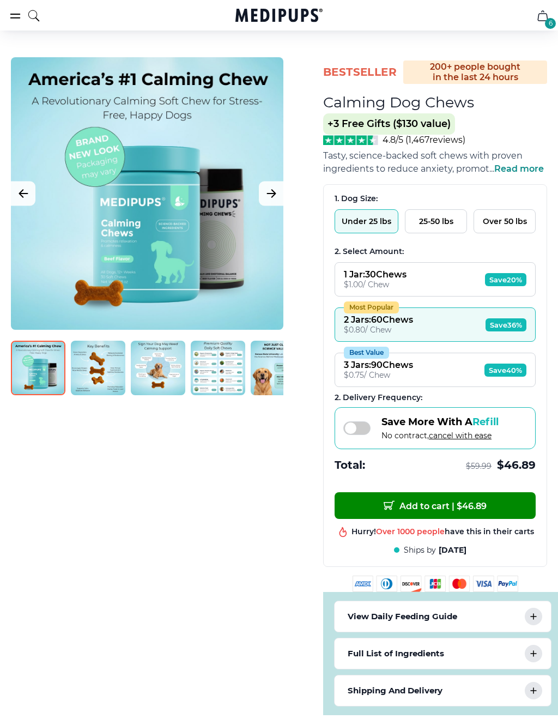
click at [520, 331] on span "Save 36%" at bounding box center [506, 324] width 41 height 13
click at [510, 328] on span "Save 36%" at bounding box center [506, 324] width 41 height 13
click at [512, 331] on span "Save 36%" at bounding box center [506, 324] width 41 height 13
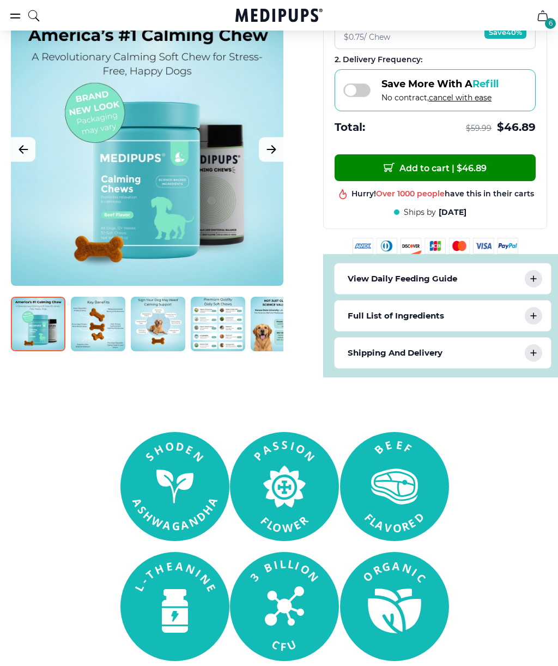
scroll to position [386, 0]
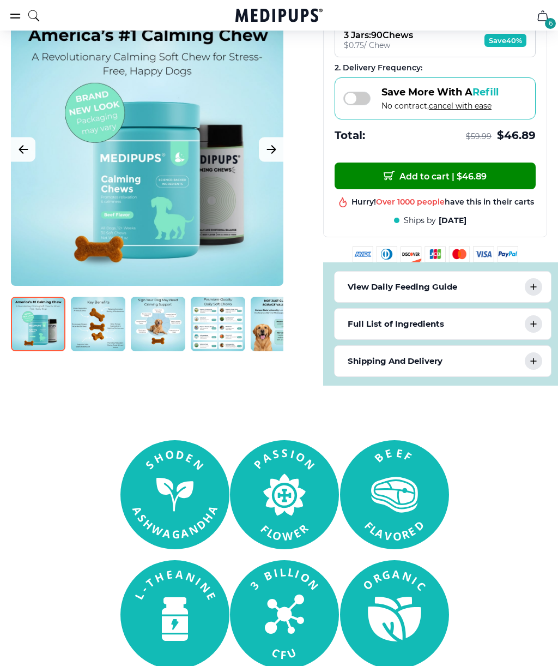
click at [537, 282] on div "View Daily Feeding Guide" at bounding box center [443, 286] width 216 height 31
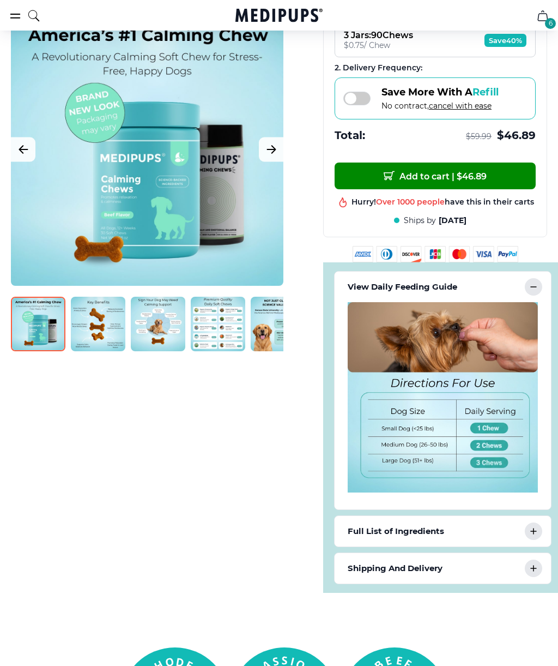
click at [448, 415] on img at bounding box center [443, 397] width 190 height 190
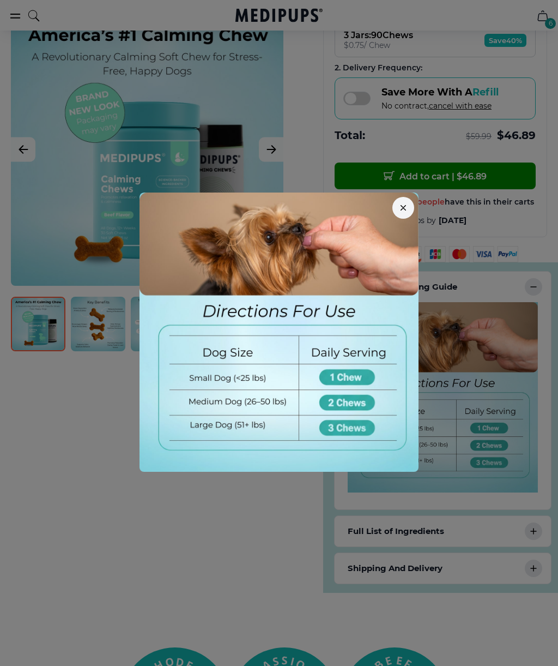
click at [293, 539] on div at bounding box center [279, 333] width 558 height 666
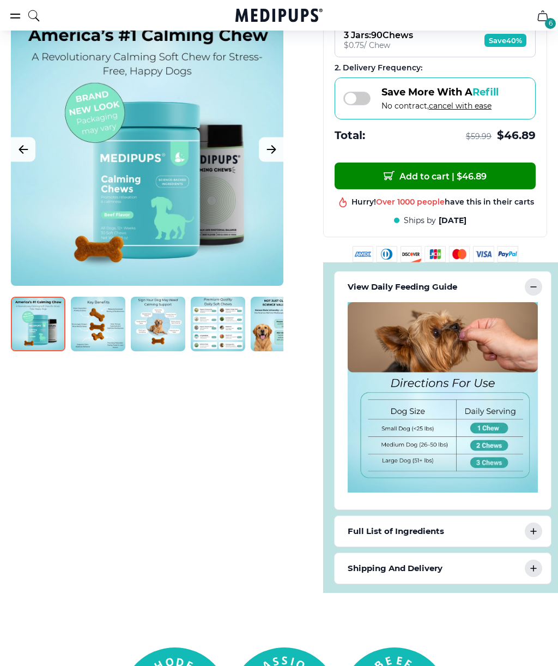
click at [523, 536] on div "Full List of Ingredients" at bounding box center [443, 531] width 216 height 31
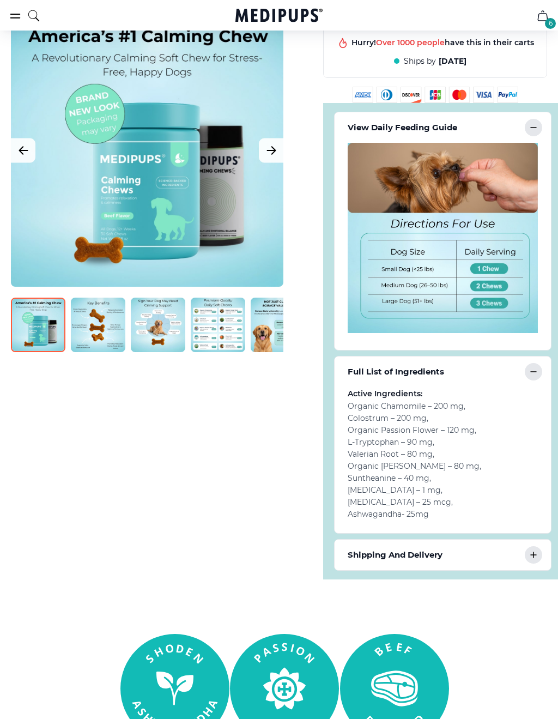
scroll to position [546, 0]
click at [532, 555] on icon at bounding box center [533, 554] width 13 height 13
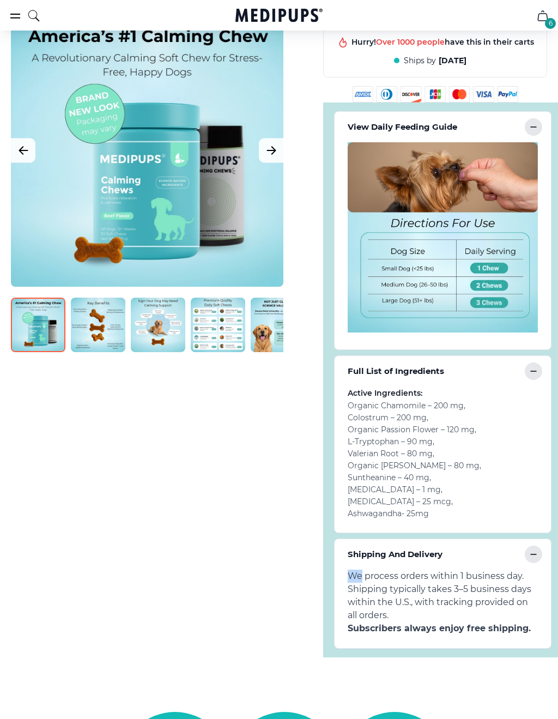
click at [540, 560] on icon at bounding box center [533, 554] width 13 height 13
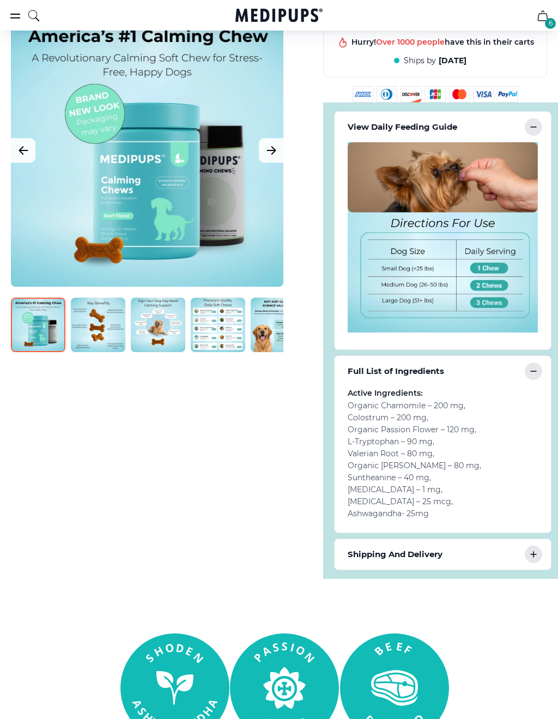
click at [540, 559] on icon at bounding box center [533, 554] width 13 height 13
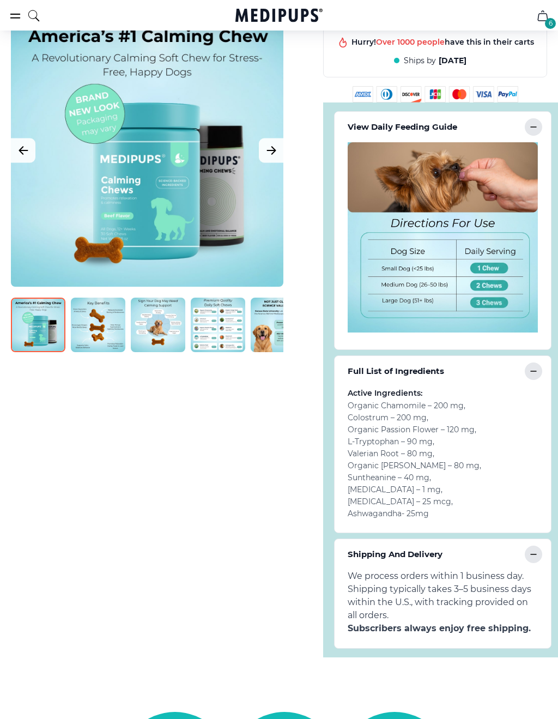
click at [504, 277] on img at bounding box center [443, 237] width 190 height 190
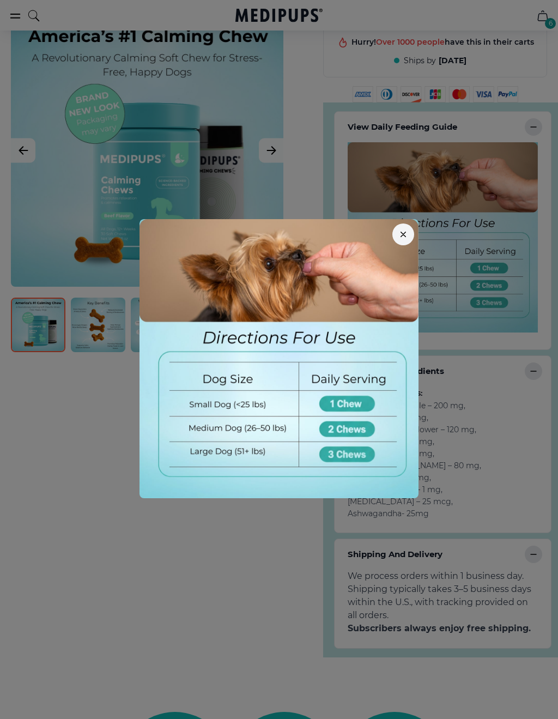
click at [356, 402] on img at bounding box center [279, 358] width 279 height 279
click at [348, 403] on img at bounding box center [279, 358] width 279 height 279
click at [353, 401] on img at bounding box center [279, 358] width 279 height 279
click at [344, 399] on img at bounding box center [279, 358] width 279 height 279
click at [405, 244] on button "button" at bounding box center [403, 234] width 22 height 22
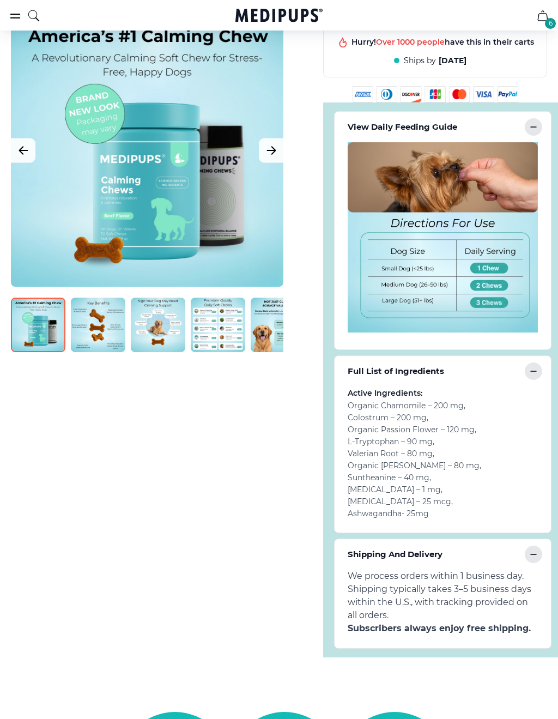
scroll to position [546, 4]
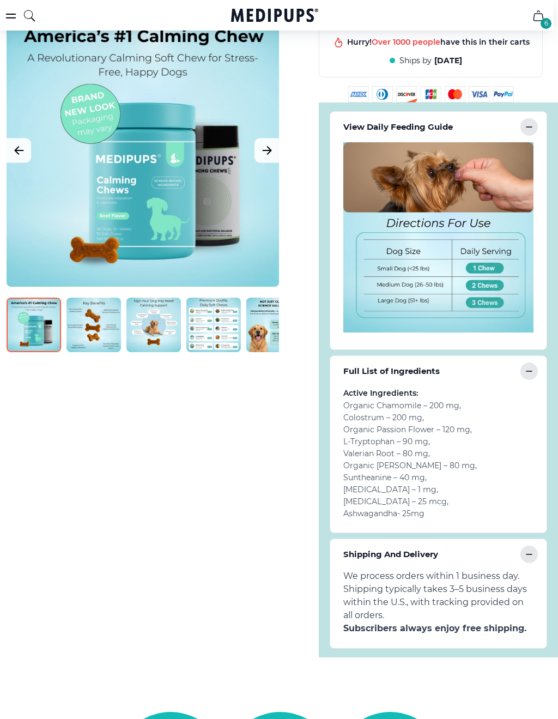
click at [490, 289] on img at bounding box center [438, 237] width 190 height 190
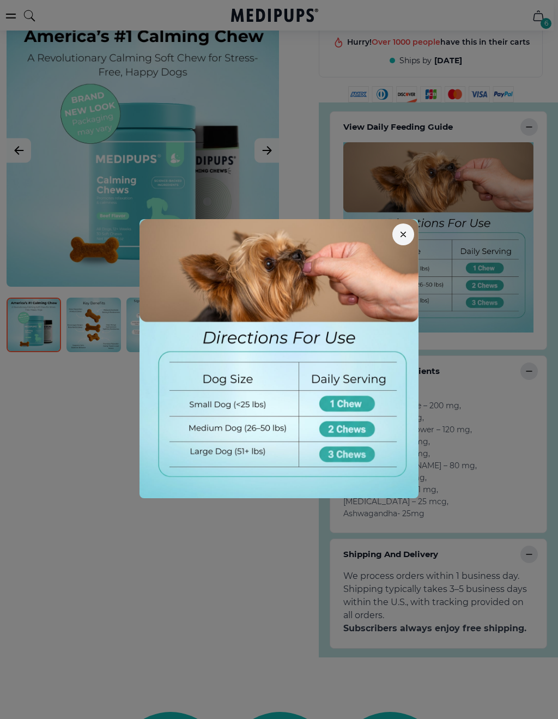
click at [362, 400] on img at bounding box center [279, 358] width 279 height 279
click at [342, 402] on img at bounding box center [279, 358] width 279 height 279
click at [401, 235] on icon "button" at bounding box center [403, 234] width 5 height 5
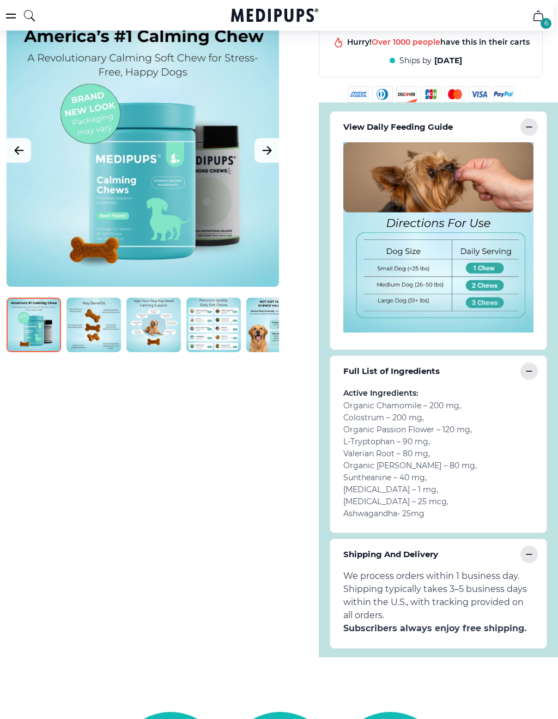
click at [228, 324] on img at bounding box center [213, 325] width 55 height 55
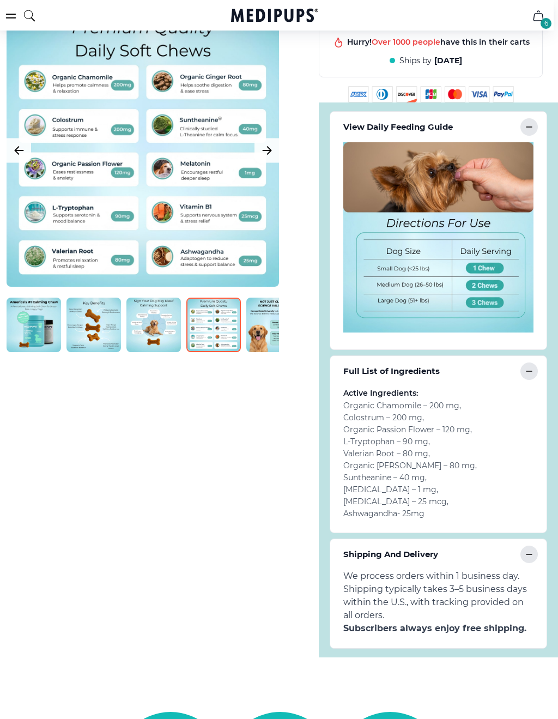
click at [47, 317] on img at bounding box center [34, 325] width 55 height 55
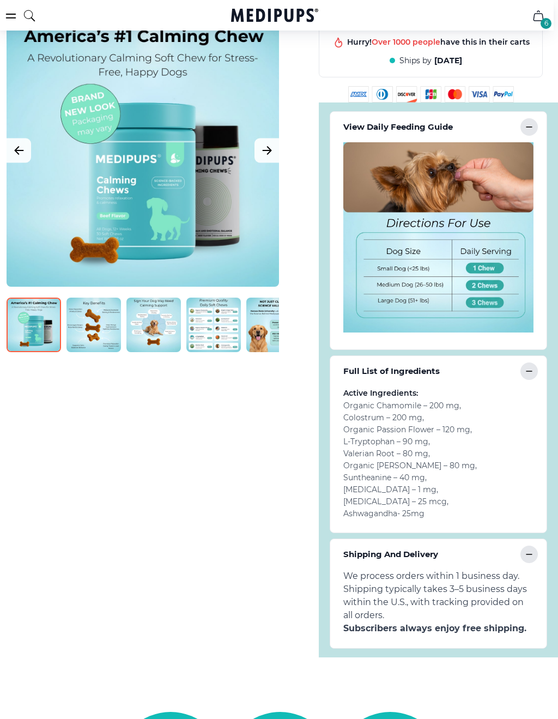
click at [498, 297] on img at bounding box center [438, 237] width 190 height 190
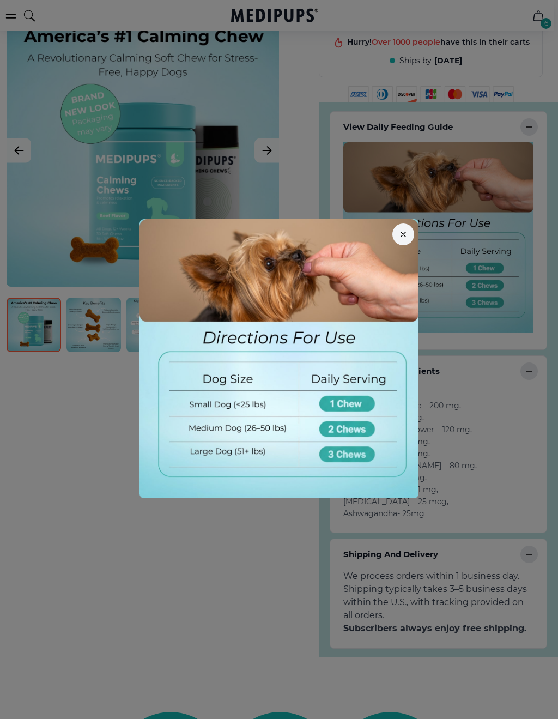
click at [384, 380] on img at bounding box center [279, 358] width 279 height 279
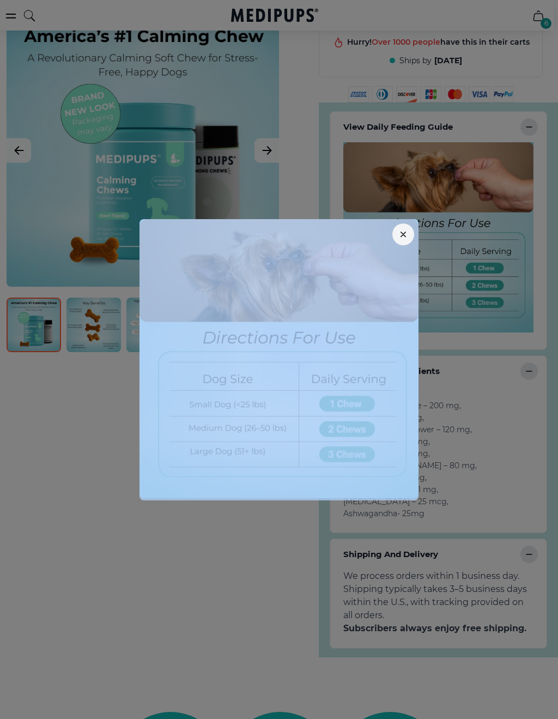
click at [291, 565] on div at bounding box center [279, 359] width 558 height 719
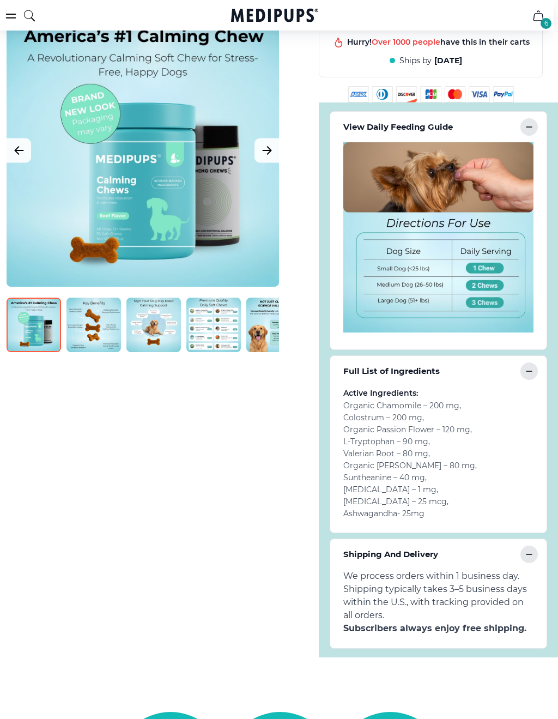
click at [498, 274] on img at bounding box center [438, 237] width 190 height 190
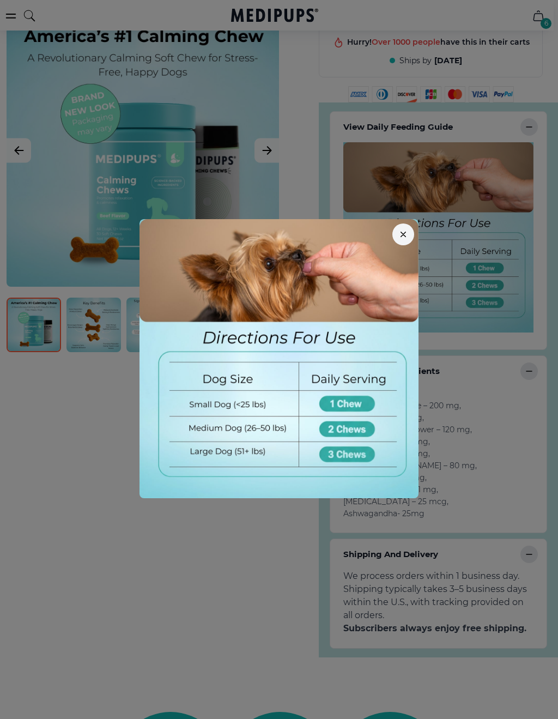
click at [364, 405] on img at bounding box center [279, 358] width 279 height 279
click at [357, 413] on img at bounding box center [279, 358] width 279 height 279
click at [365, 404] on img at bounding box center [279, 358] width 279 height 279
click at [406, 232] on button "button" at bounding box center [403, 234] width 22 height 22
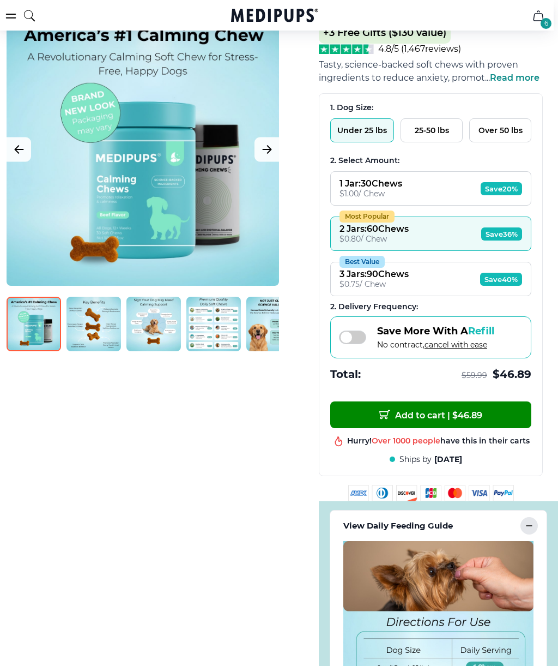
scroll to position [147, 4]
click at [507, 237] on span "Save 36%" at bounding box center [501, 234] width 41 height 13
click at [512, 283] on span "Save 40%" at bounding box center [501, 279] width 42 height 13
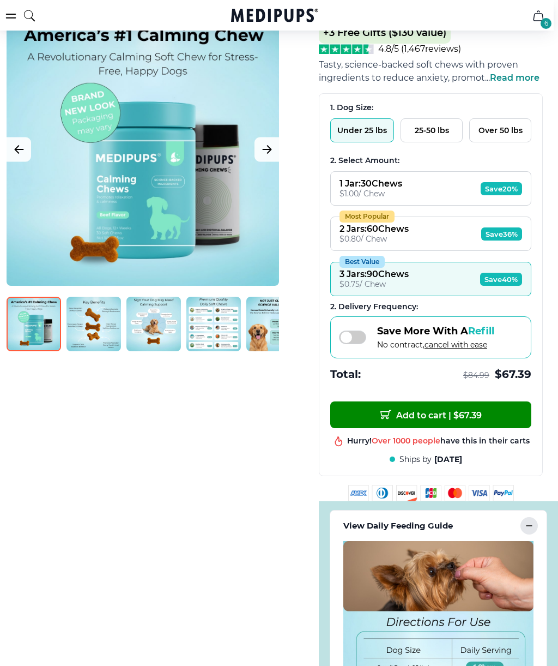
click at [500, 246] on button "Most Popular 2 Jars : 60 Chews $ 0.80 / Chew Save 36%" at bounding box center [430, 233] width 201 height 34
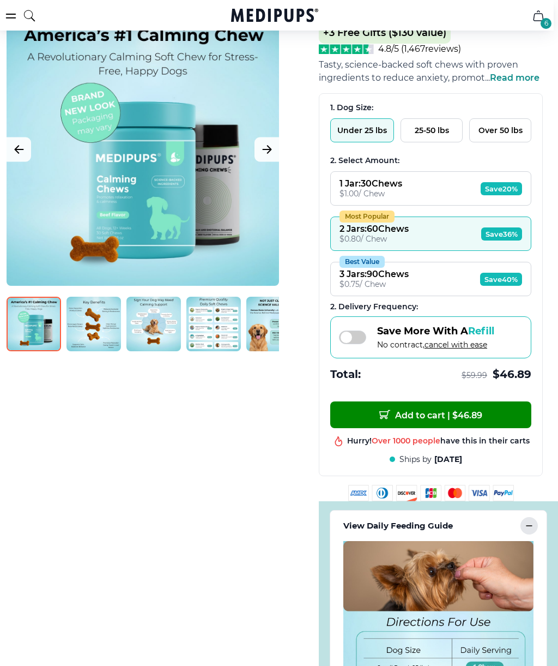
click at [509, 286] on span "Save 40%" at bounding box center [501, 279] width 42 height 13
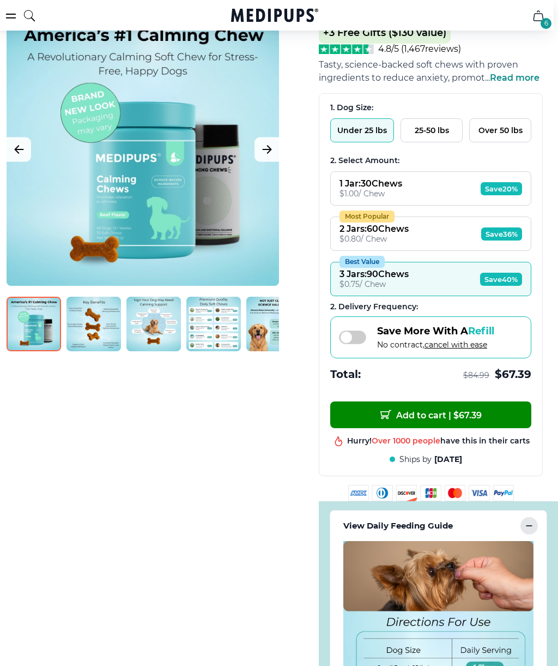
click at [507, 236] on span "Save 36%" at bounding box center [501, 233] width 41 height 13
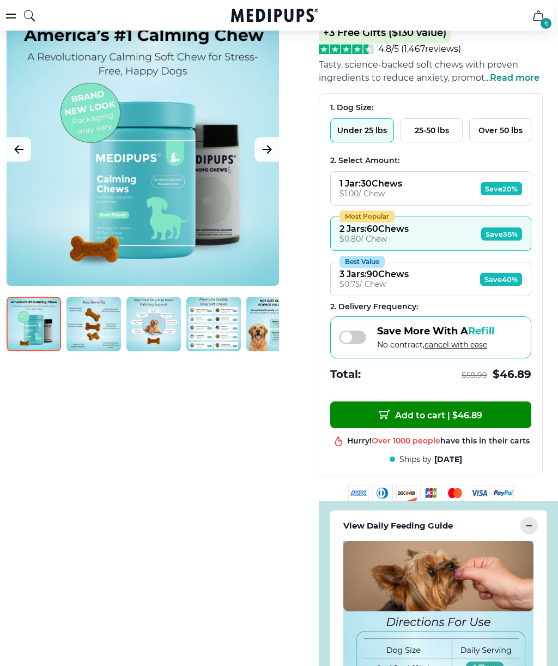
click at [509, 424] on button "Add to cart | $ 46.89" at bounding box center [430, 414] width 201 height 27
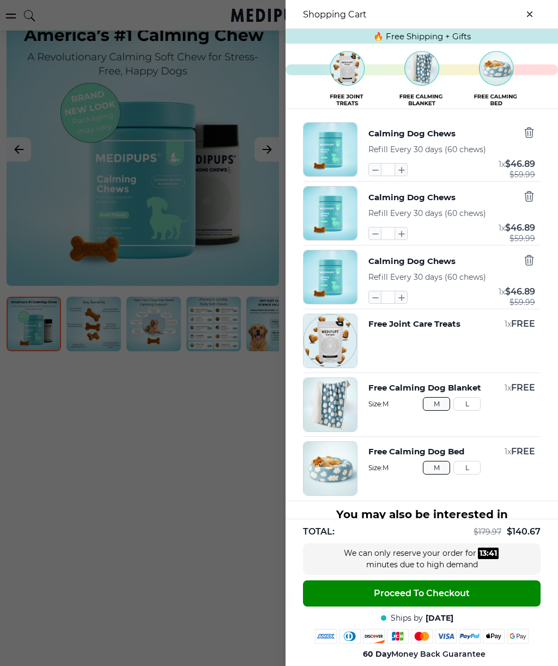
click at [529, 201] on icon "button" at bounding box center [529, 196] width 12 height 12
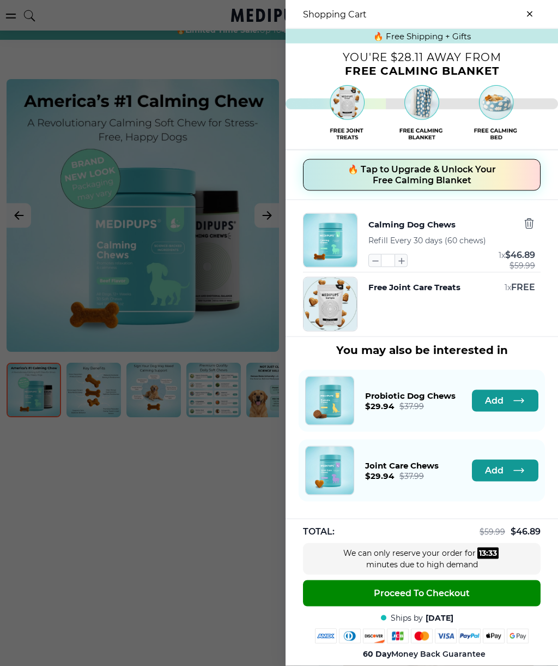
scroll to position [0, 4]
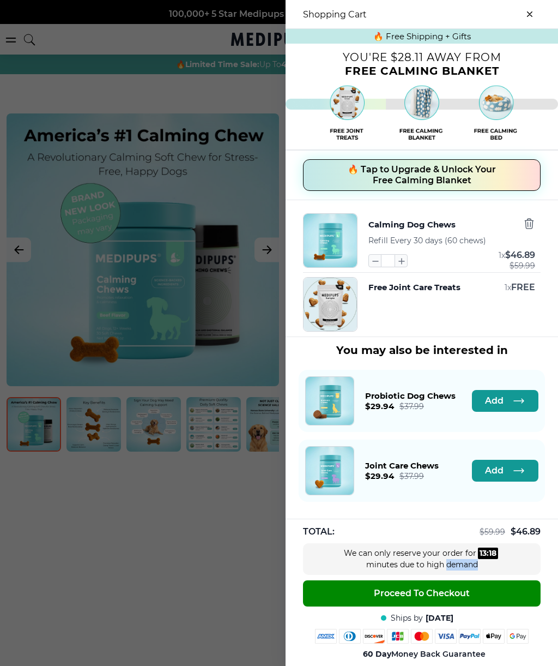
click at [539, 591] on button "Proceed To Checkout" at bounding box center [422, 593] width 238 height 26
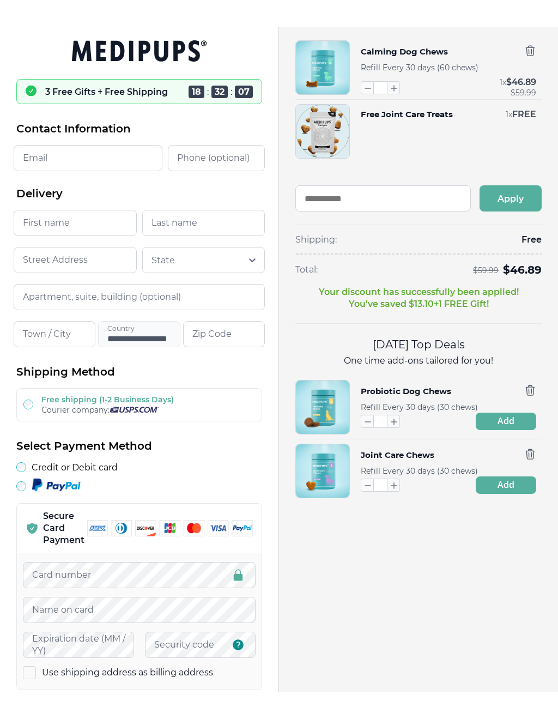
scroll to position [4, 0]
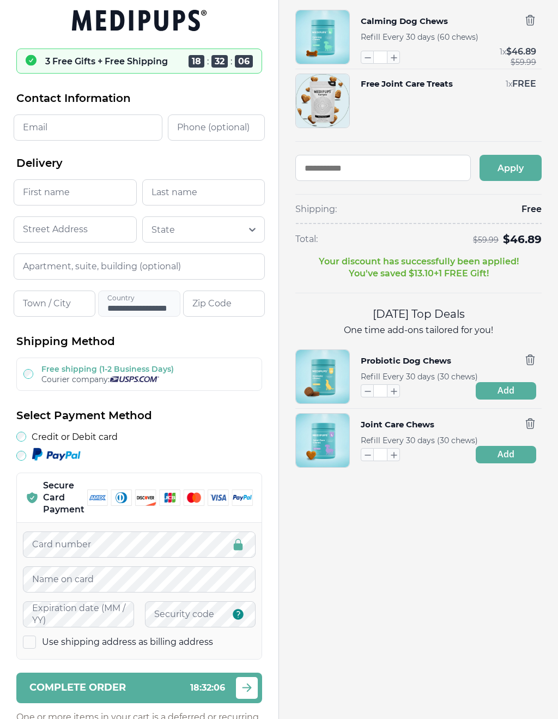
click at [519, 181] on div "Apply" at bounding box center [418, 171] width 246 height 33
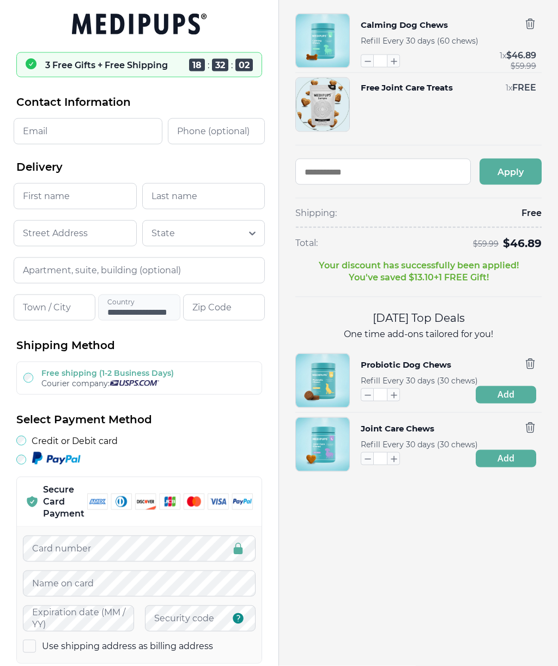
scroll to position [0, 0]
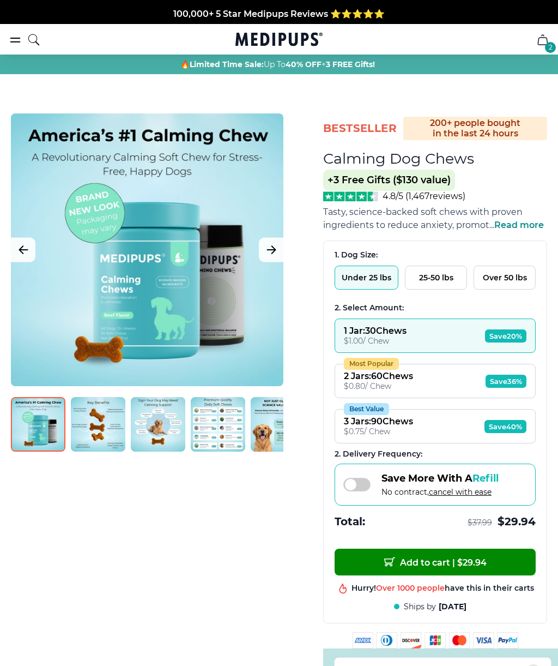
click at [515, 395] on button "Most Popular 2 Jars : 60 Chews $ 0.80 / Chew Save 36%" at bounding box center [435, 381] width 201 height 34
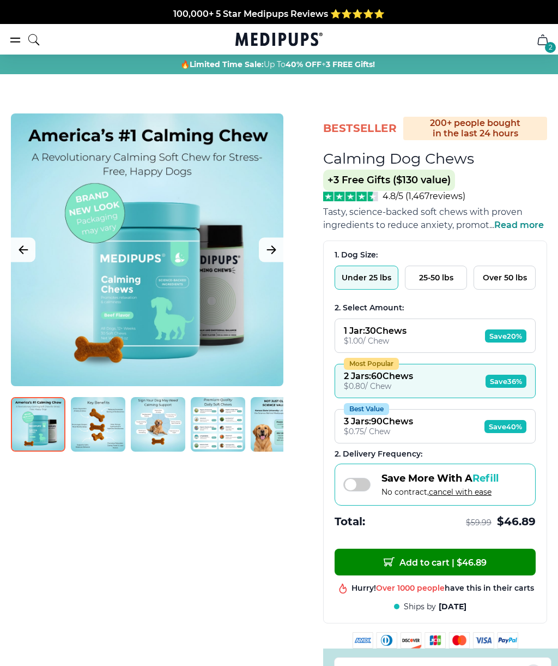
click at [386, 21] on span "Made In The [GEOGRAPHIC_DATA] from domestic & globally sourced ingredients" at bounding box center [279, 21] width 362 height 10
click at [402, 11] on span "Made In The [GEOGRAPHIC_DATA] from domestic & globally sourced ingredients" at bounding box center [279, 14] width 362 height 10
click at [553, 45] on div "2" at bounding box center [550, 47] width 11 height 11
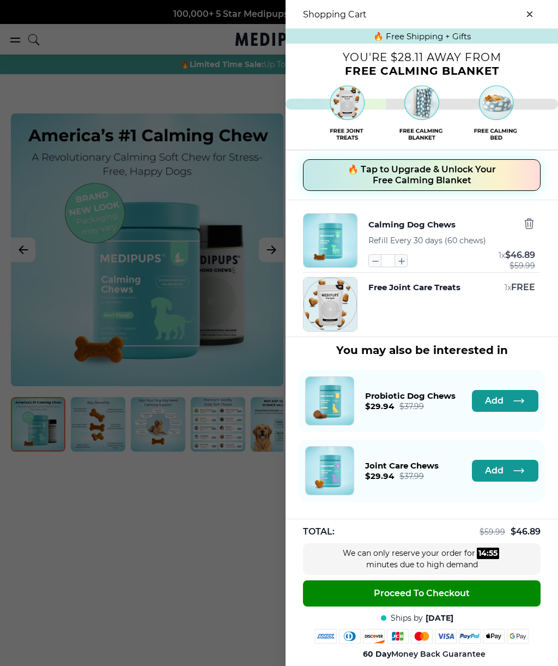
click at [557, 545] on div "TOTAL: $ 59.99 $ 46.89 We can only reserve your order for 14 : 55 minutes due t…" at bounding box center [422, 591] width 273 height 147
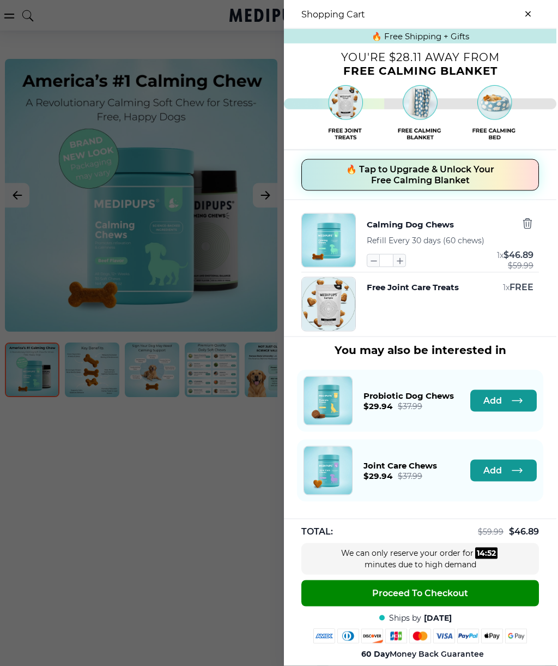
scroll to position [0, 4]
